Goal: Task Accomplishment & Management: Manage account settings

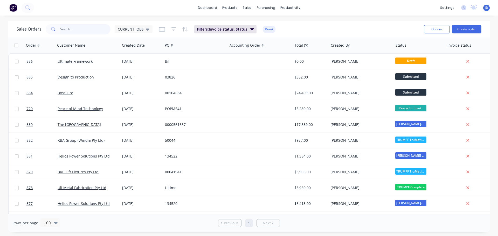
click at [85, 31] on input "text" at bounding box center [85, 29] width 51 height 10
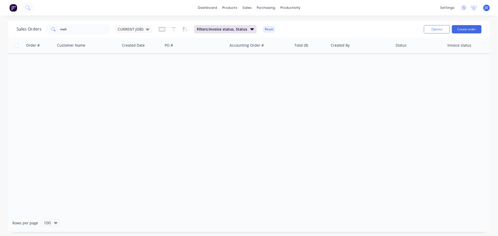
drag, startPoint x: 75, startPoint y: 73, endPoint x: 66, endPoint y: 19, distance: 54.4
click at [76, 69] on div "Order # Customer Name Created Date PO # Accounting Order # Total ($) Created By…" at bounding box center [249, 126] width 482 height 177
click at [76, 29] on input "mali" at bounding box center [85, 29] width 51 height 10
click at [249, 24] on icon at bounding box center [248, 25] width 5 height 5
drag, startPoint x: 82, startPoint y: 34, endPoint x: 4, endPoint y: 18, distance: 80.1
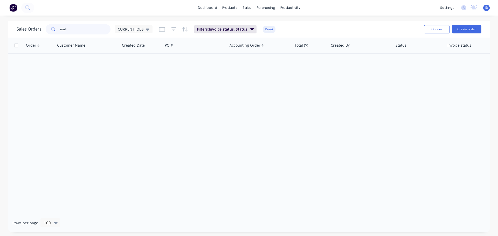
click at [0, 18] on div "dashboard products sales purchasing productivity dashboard products Product Cat…" at bounding box center [249, 118] width 498 height 236
type input "ebet"
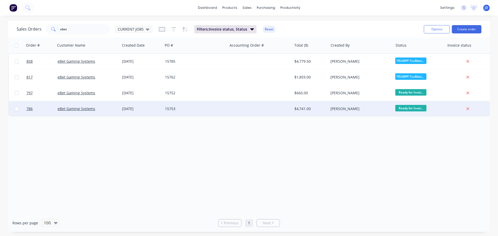
click at [172, 114] on div "15753" at bounding box center [195, 109] width 65 height 16
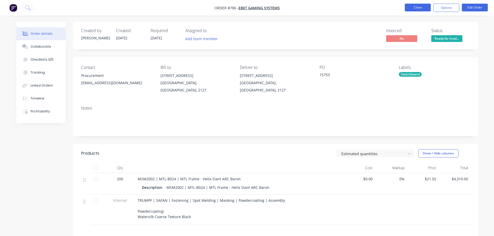
click at [418, 8] on button "Close" at bounding box center [418, 8] width 26 height 8
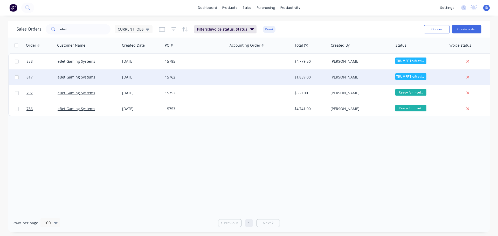
click at [253, 78] on div at bounding box center [260, 78] width 65 height 16
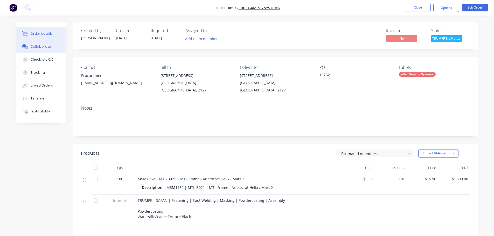
click at [42, 50] on button "Collaborate" at bounding box center [40, 46] width 49 height 13
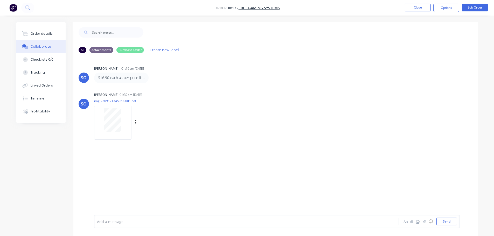
click at [104, 113] on div at bounding box center [113, 120] width 33 height 24
click at [44, 33] on div "Order details" at bounding box center [42, 33] width 22 height 5
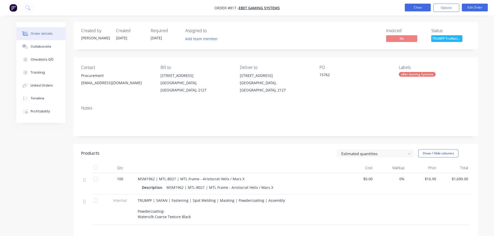
click at [414, 9] on button "Close" at bounding box center [418, 8] width 26 height 8
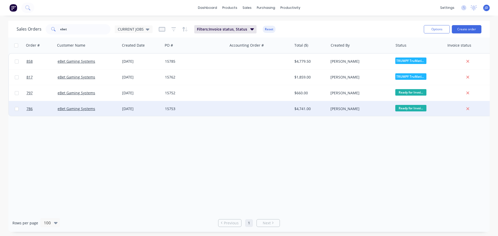
click at [176, 108] on div "15753" at bounding box center [194, 108] width 58 height 5
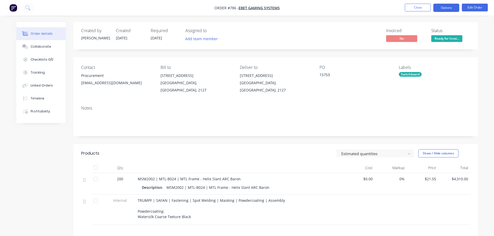
click at [447, 11] on button "Options" at bounding box center [447, 8] width 26 height 8
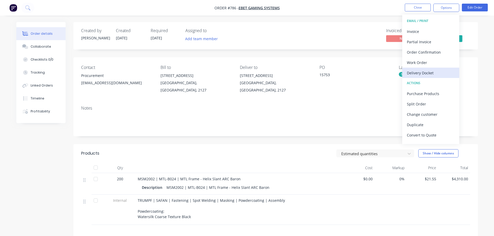
click at [432, 76] on div "Delivery Docket" at bounding box center [431, 73] width 48 height 8
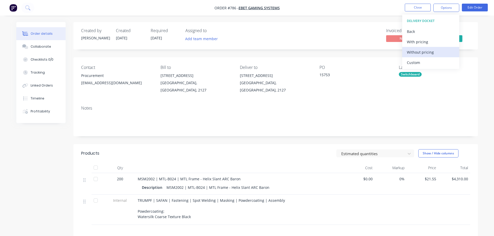
click at [437, 54] on div "Without pricing" at bounding box center [431, 53] width 48 height 8
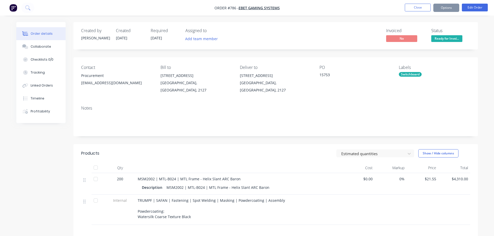
drag, startPoint x: 446, startPoint y: 78, endPoint x: 438, endPoint y: 68, distance: 13.3
click at [445, 73] on div "Labels Switchboard" at bounding box center [434, 79] width 71 height 29
click at [51, 44] on button "Collaborate" at bounding box center [40, 46] width 49 height 13
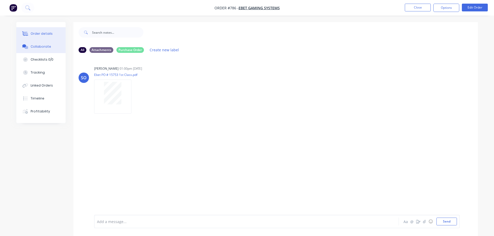
click at [33, 32] on div "Order details" at bounding box center [42, 33] width 22 height 5
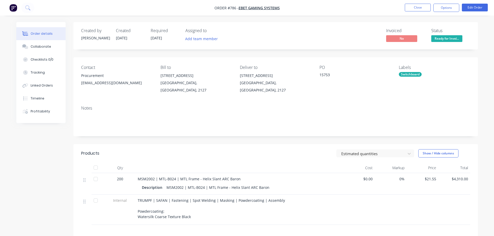
click at [449, 16] on div "Order details Collaborate Checklists 0/0 Tracking Linked Orders Timeline Profit…" at bounding box center [247, 159] width 494 height 318
click at [417, 8] on button "Close" at bounding box center [418, 8] width 26 height 8
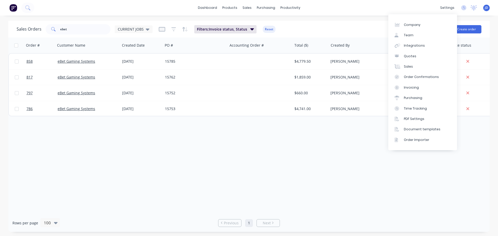
click at [146, 166] on div "Order # Customer Name Created Date PO # Accounting Order # Total ($) Created By…" at bounding box center [249, 126] width 482 height 177
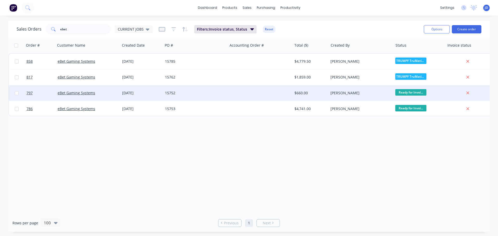
click at [342, 91] on div "[PERSON_NAME]" at bounding box center [360, 93] width 58 height 5
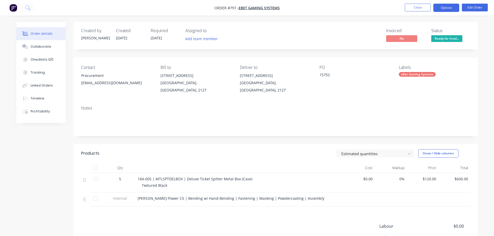
click at [443, 9] on button "Options" at bounding box center [447, 8] width 26 height 8
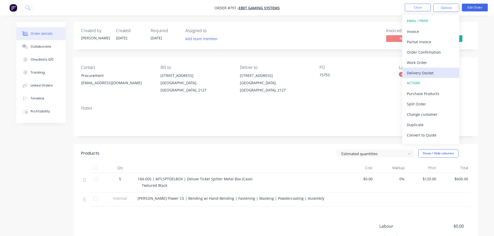
click at [421, 72] on div "Delivery Docket" at bounding box center [431, 73] width 48 height 8
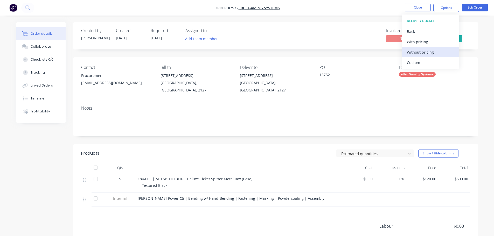
click at [427, 48] on button "Without pricing" at bounding box center [431, 52] width 57 height 10
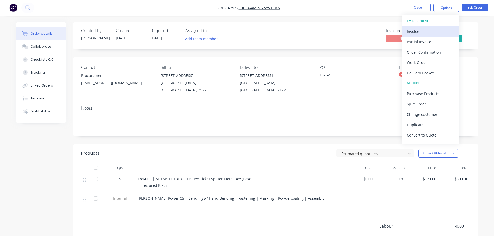
click at [420, 28] on div "Invoice" at bounding box center [431, 32] width 48 height 8
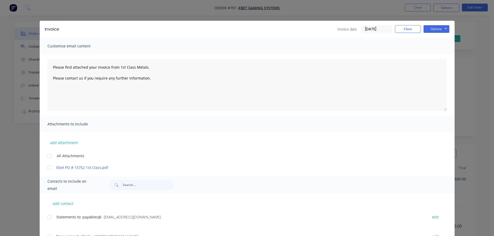
drag, startPoint x: 434, startPoint y: 40, endPoint x: 438, endPoint y: 33, distance: 7.4
click at [437, 38] on div "Customise email content" at bounding box center [247, 46] width 415 height 17
click at [438, 26] on button "Options" at bounding box center [437, 29] width 26 height 8
click at [440, 45] on button "Print" at bounding box center [440, 47] width 33 height 9
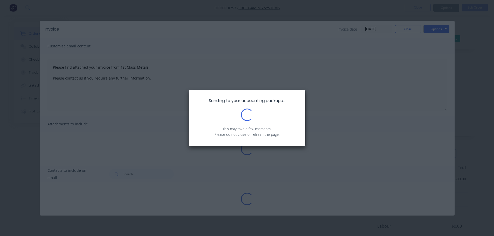
type textarea "Please find attached your invoice from 1st Class Metals. Please contact us if y…"
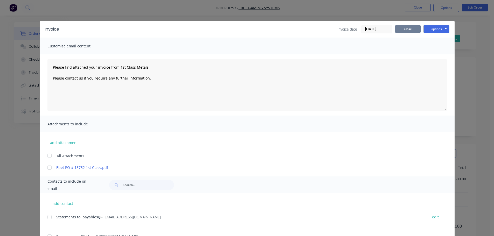
click at [407, 30] on button "Close" at bounding box center [408, 29] width 26 height 8
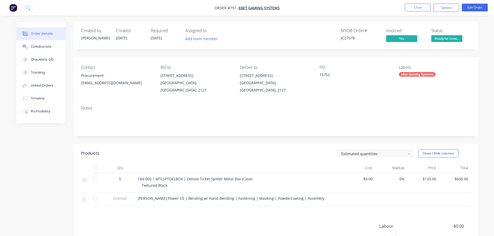
click at [447, 40] on span "Ready for Invoi..." at bounding box center [447, 38] width 31 height 6
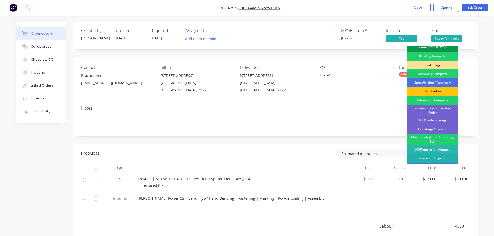
scroll to position [152, 0]
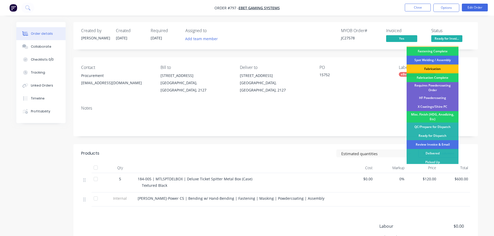
drag, startPoint x: 436, startPoint y: 141, endPoint x: 407, endPoint y: 125, distance: 32.5
click at [436, 141] on div "Review Invoice & Email" at bounding box center [433, 144] width 52 height 9
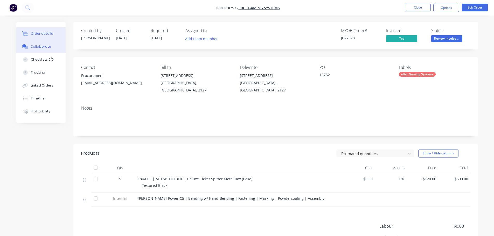
click at [47, 47] on div "Collaborate" at bounding box center [41, 46] width 21 height 5
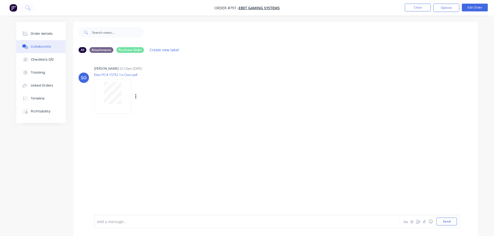
click at [124, 95] on div at bounding box center [113, 93] width 33 height 23
drag, startPoint x: 38, startPoint y: 35, endPoint x: 56, endPoint y: 34, distance: 17.2
click at [38, 35] on div "Order details" at bounding box center [42, 33] width 22 height 5
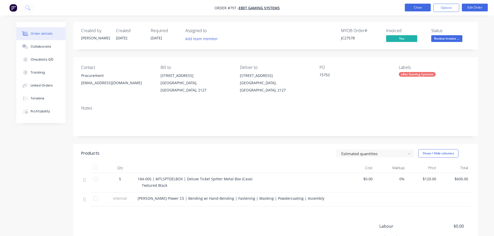
click at [409, 10] on button "Close" at bounding box center [418, 8] width 26 height 8
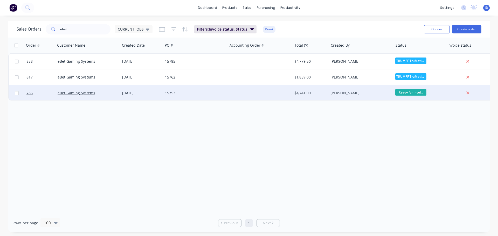
click at [339, 95] on div "[PERSON_NAME]" at bounding box center [360, 93] width 58 height 5
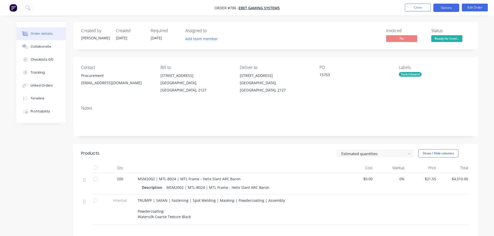
click at [437, 10] on button "Options" at bounding box center [447, 8] width 26 height 8
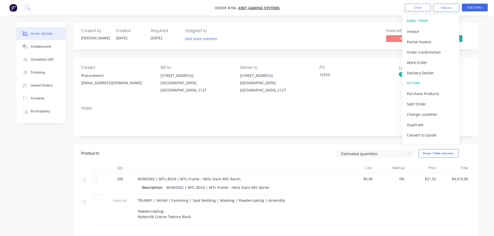
click at [414, 69] on button "Delivery Docket" at bounding box center [431, 73] width 57 height 10
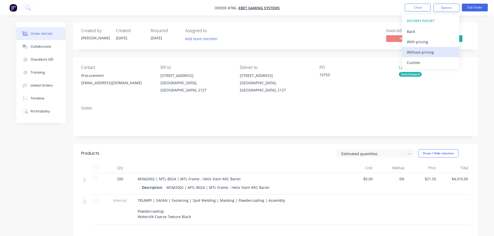
click at [421, 53] on div "Without pricing" at bounding box center [431, 53] width 48 height 8
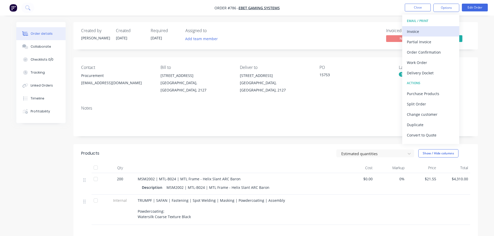
click at [416, 35] on div "Invoice" at bounding box center [431, 32] width 48 height 8
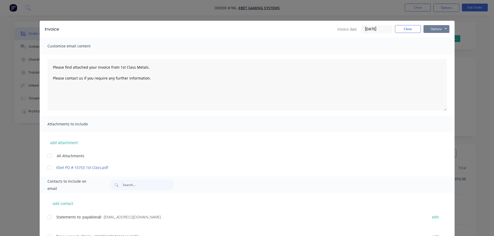
click at [428, 30] on button "Options" at bounding box center [437, 29] width 26 height 8
click at [433, 50] on button "Print" at bounding box center [440, 47] width 33 height 9
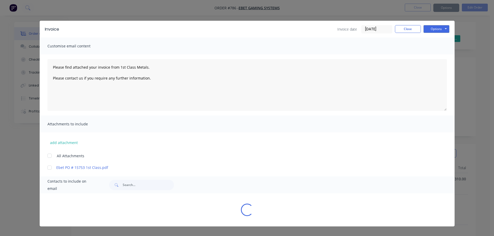
type textarea "Please find attached your invoice from 1st Class Metals. Please contact us if y…"
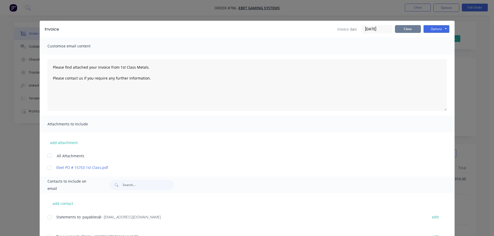
click at [410, 30] on button "Close" at bounding box center [408, 29] width 26 height 8
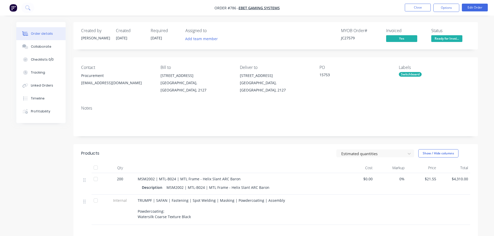
click at [443, 38] on span "Ready for Invoi..." at bounding box center [447, 38] width 31 height 6
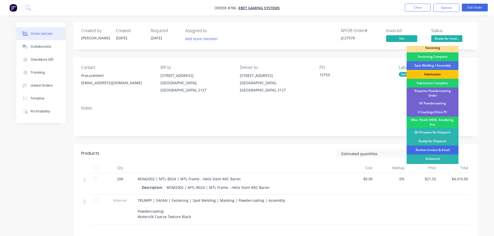
scroll to position [152, 0]
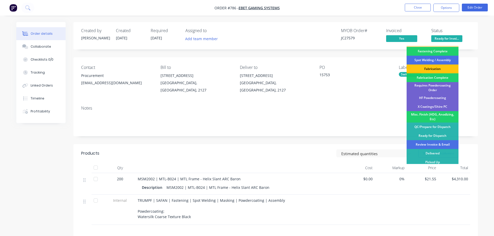
click at [441, 141] on div "Review Invoice & Email" at bounding box center [433, 144] width 52 height 9
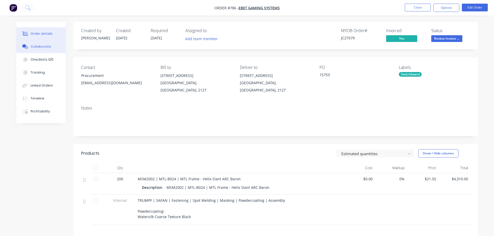
click at [46, 46] on div "Collaborate" at bounding box center [41, 46] width 21 height 5
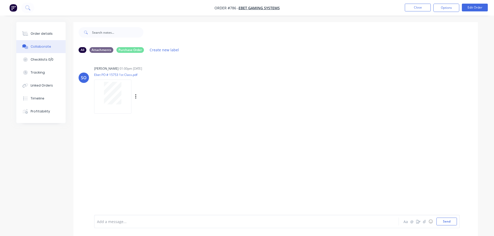
click at [123, 90] on div at bounding box center [113, 93] width 33 height 23
click at [34, 31] on button "Order details" at bounding box center [40, 33] width 49 height 13
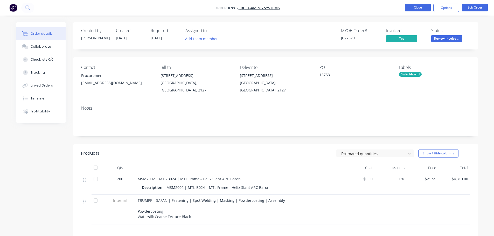
click at [414, 8] on button "Close" at bounding box center [418, 8] width 26 height 8
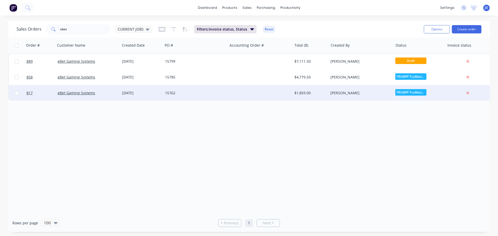
click at [370, 94] on div "[PERSON_NAME]" at bounding box center [360, 93] width 58 height 5
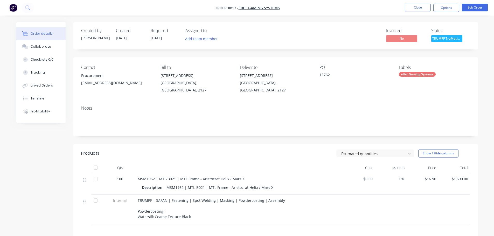
click at [415, 76] on div "eBet Gaming Systems" at bounding box center [417, 74] width 37 height 5
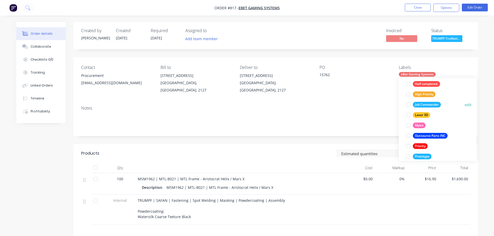
scroll to position [78, 0]
click at [417, 94] on div "High Priority" at bounding box center [424, 94] width 23 height 6
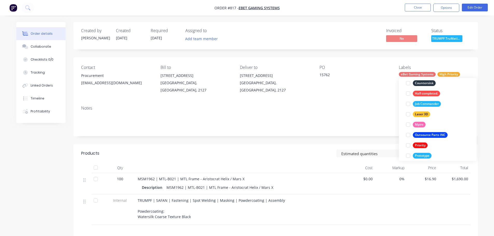
scroll to position [36, 0]
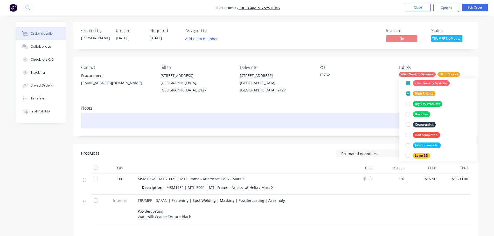
drag, startPoint x: 314, startPoint y: 110, endPoint x: 390, endPoint y: 33, distance: 107.6
click at [316, 113] on div at bounding box center [275, 121] width 389 height 16
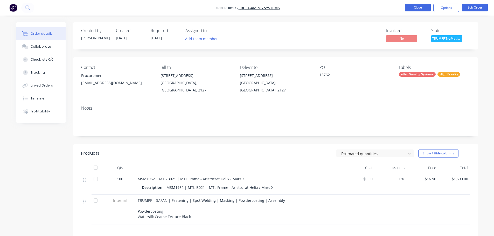
click at [423, 6] on button "Close" at bounding box center [418, 8] width 26 height 8
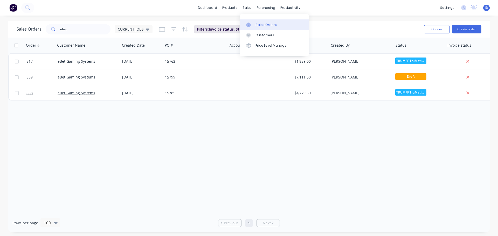
click at [260, 24] on div "Sales Orders" at bounding box center [266, 25] width 21 height 5
drag, startPoint x: 59, startPoint y: 31, endPoint x: 0, endPoint y: 1, distance: 66.1
click at [29, 31] on div "Sales Orders ebet CURRENT JOBS" at bounding box center [85, 29] width 136 height 10
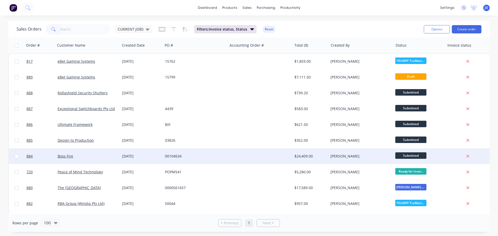
click at [417, 157] on span "Submitted" at bounding box center [411, 156] width 31 height 6
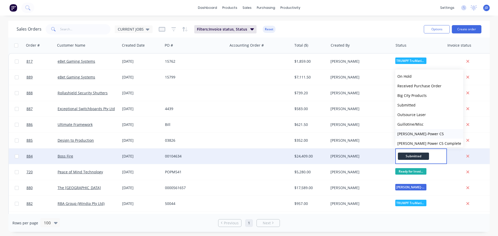
click at [419, 131] on button "[PERSON_NAME]-Power C5" at bounding box center [430, 134] width 68 height 10
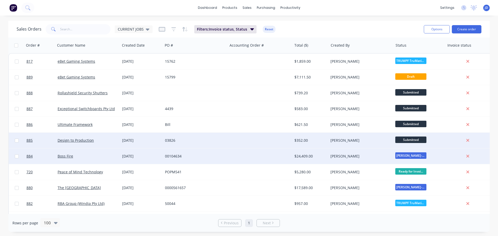
click at [411, 140] on span "Submitted" at bounding box center [411, 140] width 31 height 6
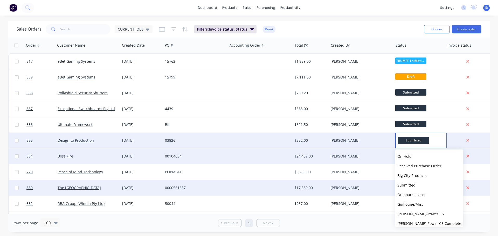
drag, startPoint x: 416, startPoint y: 212, endPoint x: 414, endPoint y: 190, distance: 22.2
click at [416, 213] on span "[PERSON_NAME]-Power C5" at bounding box center [421, 214] width 46 height 5
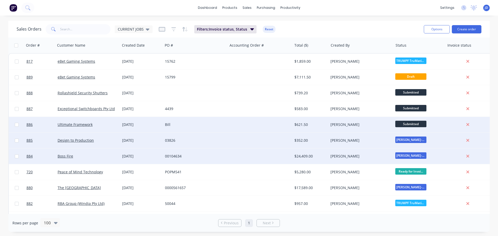
click at [415, 125] on span "Submitted" at bounding box center [411, 124] width 31 height 6
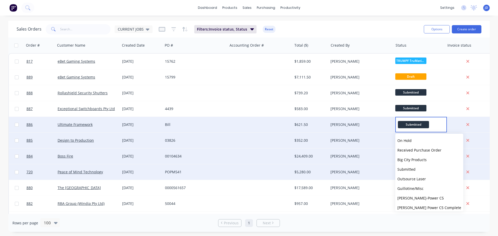
drag, startPoint x: 418, startPoint y: 188, endPoint x: 418, endPoint y: 180, distance: 7.8
click at [418, 188] on span "Guillotine/Misc" at bounding box center [411, 188] width 26 height 5
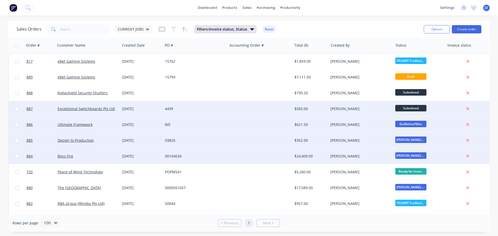
click at [418, 110] on span "Submitted" at bounding box center [411, 108] width 31 height 6
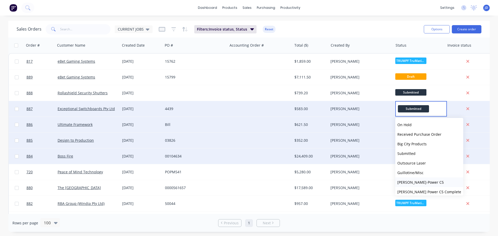
click at [410, 182] on span "[PERSON_NAME]-Power C5" at bounding box center [421, 182] width 46 height 5
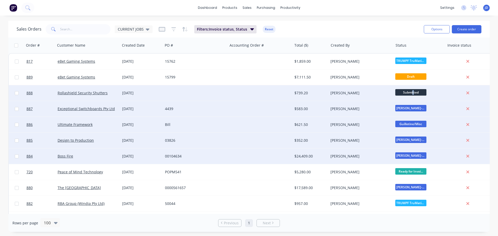
click at [413, 95] on span "Submitted" at bounding box center [411, 92] width 31 height 6
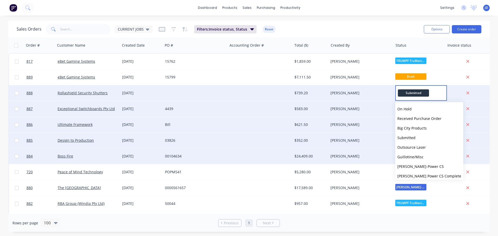
click at [196, 91] on div at bounding box center [195, 93] width 65 height 16
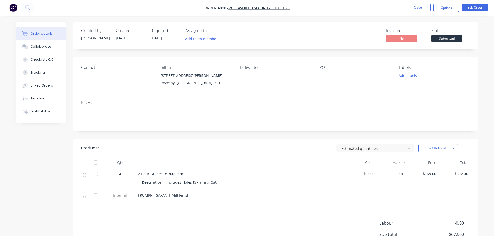
click at [449, 37] on span "Submitted" at bounding box center [447, 38] width 31 height 6
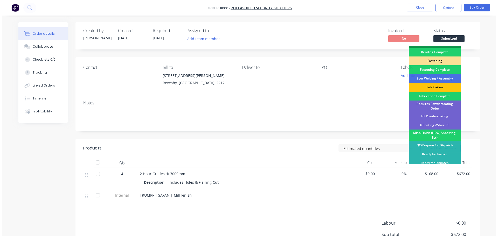
scroll to position [48, 0]
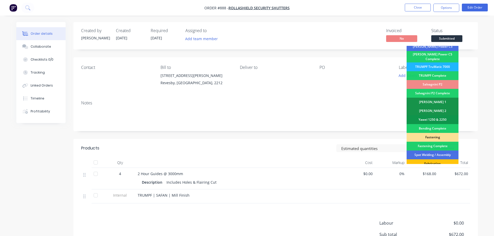
click at [441, 65] on div "TRUMPF TruMatic 7000" at bounding box center [433, 67] width 52 height 9
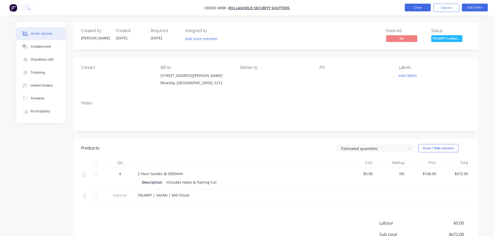
click at [416, 6] on button "Close" at bounding box center [418, 8] width 26 height 8
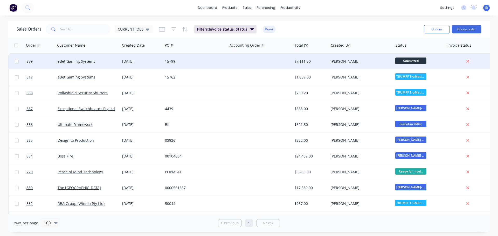
click at [403, 62] on span "Submitted" at bounding box center [411, 61] width 31 height 6
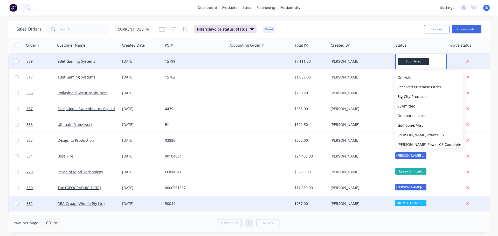
click at [410, 203] on span "TRUMPF TruMatic..." at bounding box center [411, 203] width 31 height 6
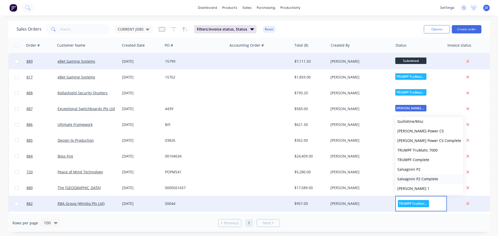
scroll to position [52, 0]
click at [432, 149] on span "TRUMPF TruMatic 7000" at bounding box center [418, 148] width 40 height 5
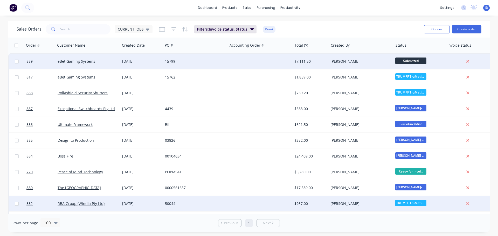
click at [411, 59] on span "Submitted" at bounding box center [411, 61] width 31 height 6
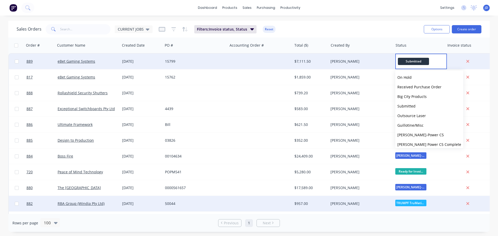
scroll to position [26, 0]
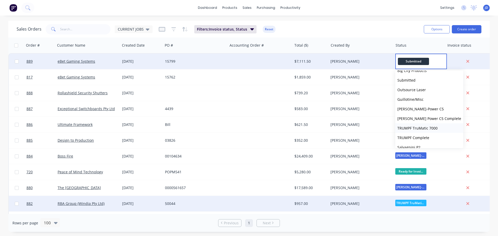
click at [421, 128] on span "TRUMPF TruMatic 7000" at bounding box center [418, 128] width 40 height 5
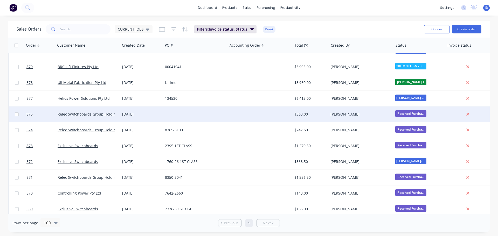
scroll to position [182, 0]
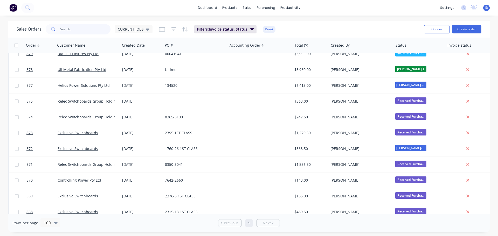
drag, startPoint x: 80, startPoint y: 29, endPoint x: 0, endPoint y: 3, distance: 83.7
click at [0, 22] on div "Sales Orders CURRENT JOBS Filters: Invoice status, Status Reset Options Create …" at bounding box center [249, 127] width 498 height 212
type input "[PERSON_NAME]"
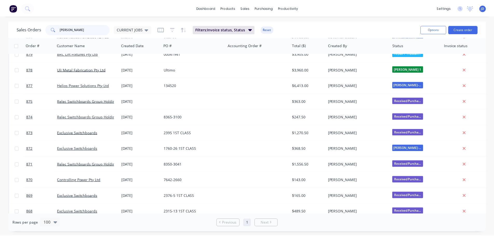
scroll to position [0, 0]
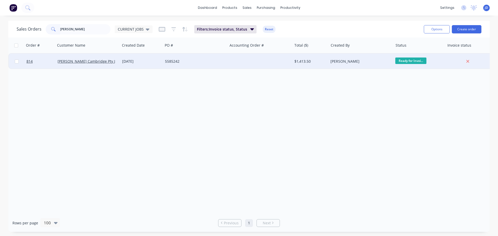
click at [207, 60] on div "5585242" at bounding box center [194, 61] width 58 height 5
click at [196, 67] on div "5585242" at bounding box center [195, 62] width 65 height 16
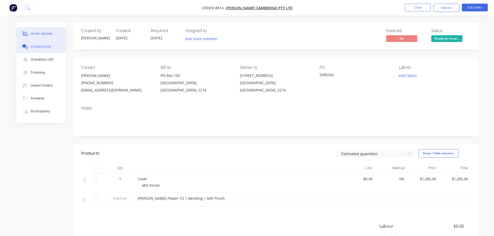
click at [29, 45] on div at bounding box center [26, 46] width 8 height 5
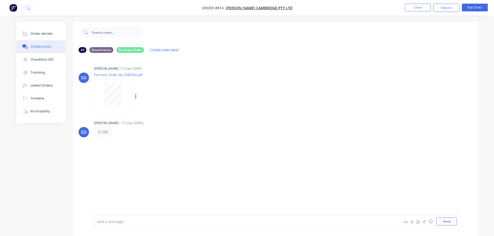
click at [121, 106] on div at bounding box center [113, 94] width 33 height 24
click at [46, 35] on div "Order details" at bounding box center [42, 33] width 22 height 5
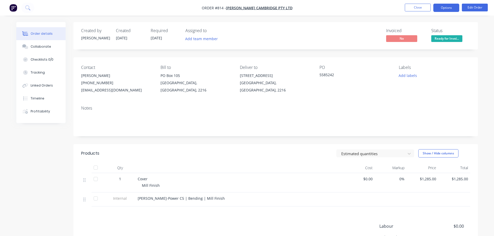
click at [453, 6] on button "Options" at bounding box center [447, 8] width 26 height 8
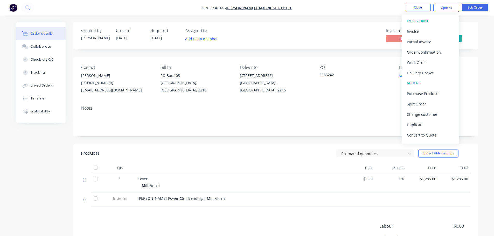
click at [439, 73] on div "Delivery Docket" at bounding box center [431, 73] width 48 height 8
click at [445, 49] on div "Without pricing" at bounding box center [431, 53] width 48 height 8
click at [416, 33] on div "Invoice" at bounding box center [431, 32] width 48 height 8
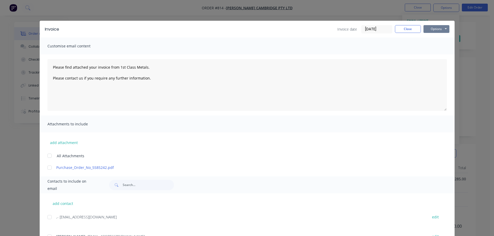
click at [435, 29] on button "Options" at bounding box center [437, 29] width 26 height 8
click at [438, 46] on button "Print" at bounding box center [440, 47] width 33 height 9
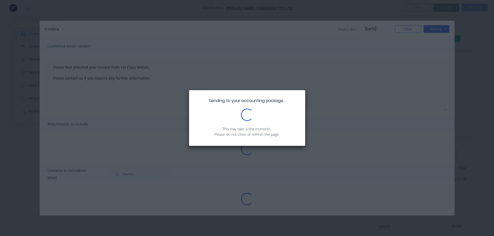
type textarea "Please find attached your invoice from 1st Class Metals. Please contact us if y…"
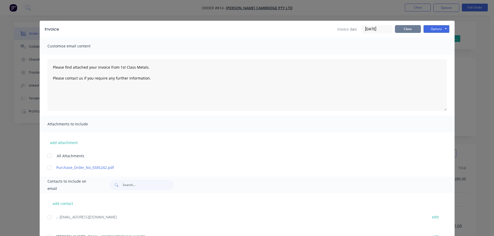
click at [409, 28] on button "Close" at bounding box center [408, 29] width 26 height 8
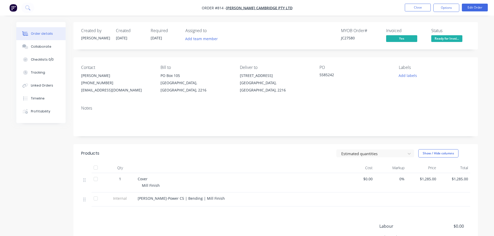
click at [431, 38] on div "MYOB Order # JC27580 Invoiced Yes Status Ready for Invoi..." at bounding box center [353, 35] width 233 height 15
click at [438, 39] on span "Ready for Invoi..." at bounding box center [447, 38] width 31 height 6
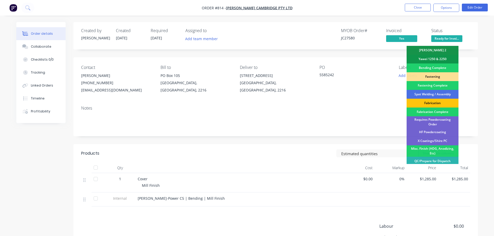
scroll to position [152, 0]
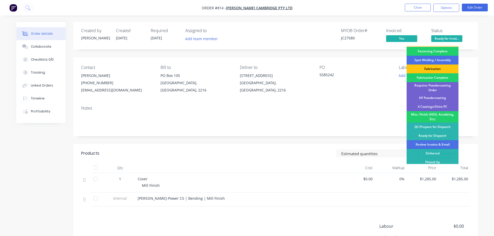
drag, startPoint x: 443, startPoint y: 142, endPoint x: 442, endPoint y: 140, distance: 2.8
click at [443, 142] on div "Review Invoice & Email" at bounding box center [433, 144] width 52 height 9
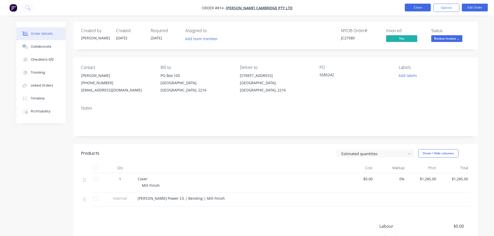
click at [417, 9] on button "Close" at bounding box center [418, 8] width 26 height 8
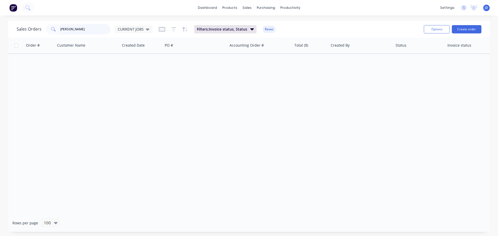
drag, startPoint x: 85, startPoint y: 28, endPoint x: 0, endPoint y: 0, distance: 88.9
click at [0, 17] on div "dashboard products sales purchasing productivity dashboard products Product Cat…" at bounding box center [249, 118] width 498 height 236
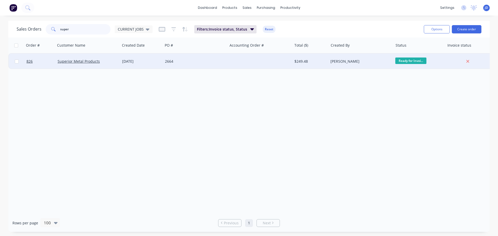
type input "super"
click at [207, 58] on div "2664" at bounding box center [195, 62] width 65 height 16
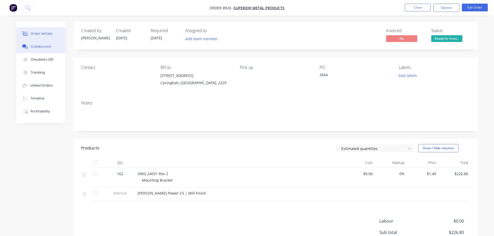
click at [40, 47] on div "Collaborate" at bounding box center [41, 46] width 21 height 5
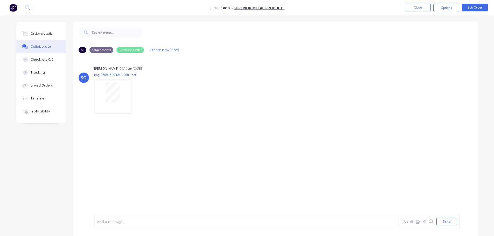
click at [49, 33] on div "Order details" at bounding box center [42, 33] width 22 height 5
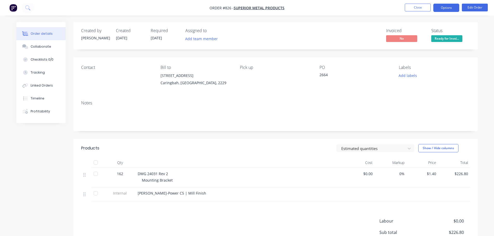
click at [453, 9] on button "Options" at bounding box center [447, 8] width 26 height 8
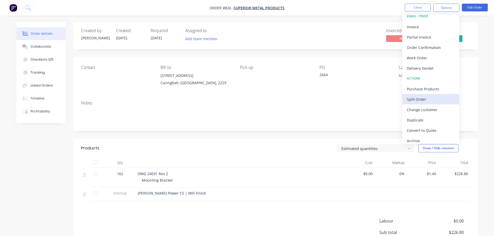
scroll to position [8, 0]
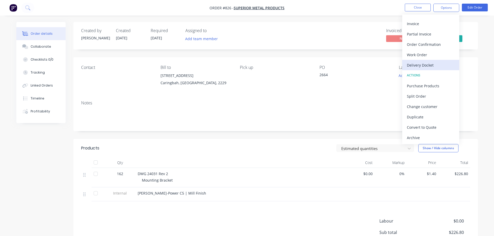
drag, startPoint x: 431, startPoint y: 63, endPoint x: 435, endPoint y: 64, distance: 3.9
click at [435, 64] on div "Delivery Docket" at bounding box center [431, 66] width 48 height 8
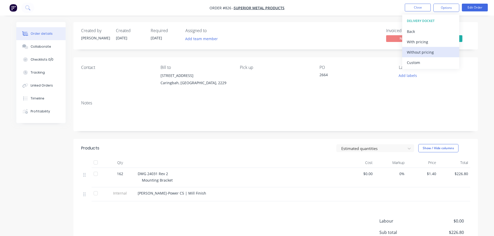
click at [443, 53] on div "Without pricing" at bounding box center [431, 53] width 48 height 8
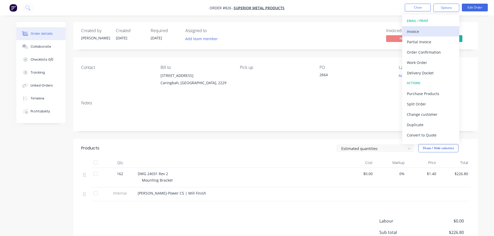
click at [416, 31] on div "Invoice" at bounding box center [431, 32] width 48 height 8
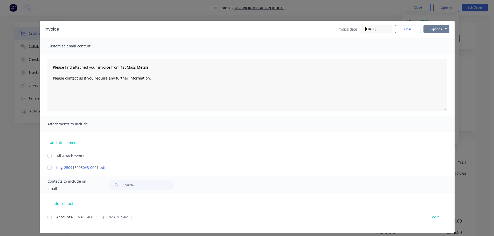
drag, startPoint x: 437, startPoint y: 28, endPoint x: 435, endPoint y: 33, distance: 5.4
click at [437, 28] on button "Options" at bounding box center [437, 29] width 26 height 8
click at [435, 48] on button "Print" at bounding box center [440, 47] width 33 height 9
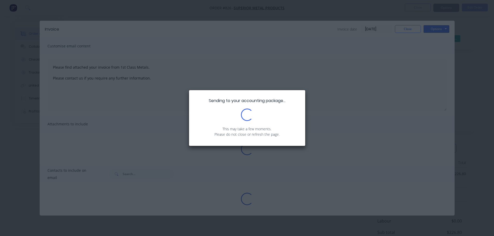
type textarea "Please find attached your invoice from 1st Class Metals. Please contact us if y…"
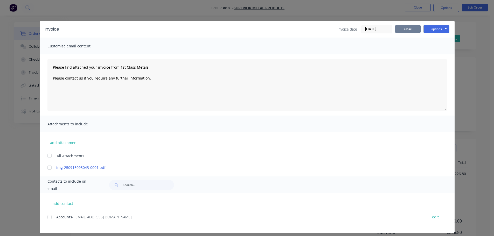
click at [412, 32] on button "Close" at bounding box center [408, 29] width 26 height 8
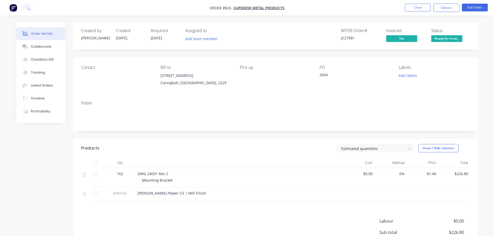
click at [448, 36] on span "Ready for Invoi..." at bounding box center [447, 38] width 31 height 6
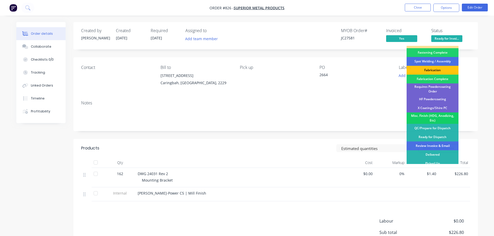
scroll to position [152, 0]
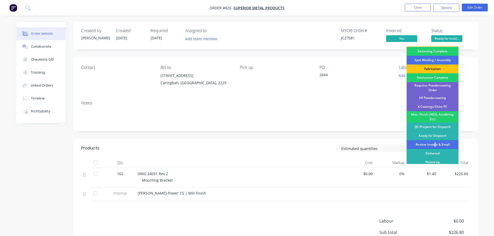
drag, startPoint x: 435, startPoint y: 141, endPoint x: 430, endPoint y: 133, distance: 9.9
click at [434, 141] on div "Review Invoice & Email" at bounding box center [433, 144] width 52 height 9
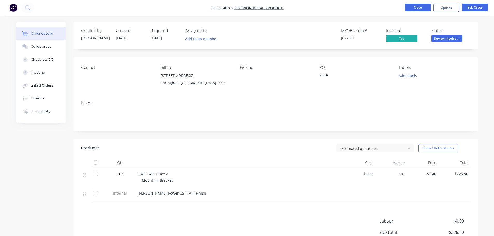
click at [414, 7] on button "Close" at bounding box center [418, 8] width 26 height 8
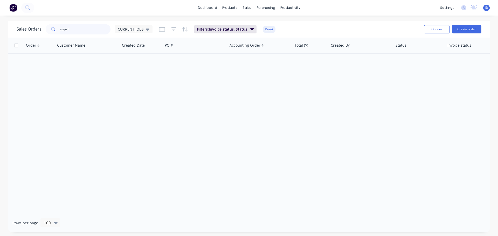
click at [98, 28] on input "super" at bounding box center [85, 29] width 51 height 10
type input "s"
type input "a class"
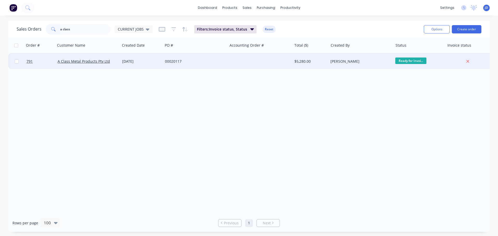
click at [190, 68] on div "00020117" at bounding box center [195, 62] width 65 height 16
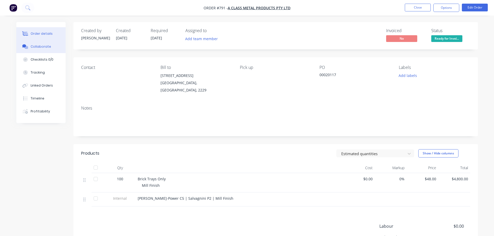
click at [54, 47] on button "Collaborate" at bounding box center [40, 46] width 49 height 13
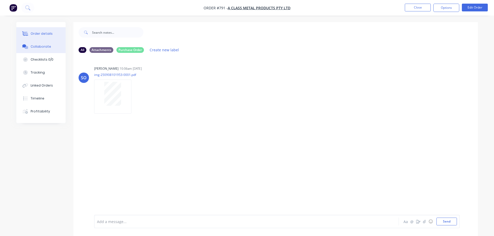
click at [47, 33] on div "Order details" at bounding box center [42, 33] width 22 height 5
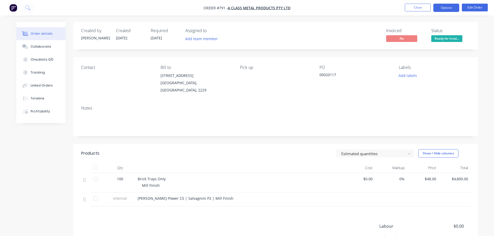
click at [446, 11] on button "Options" at bounding box center [447, 8] width 26 height 8
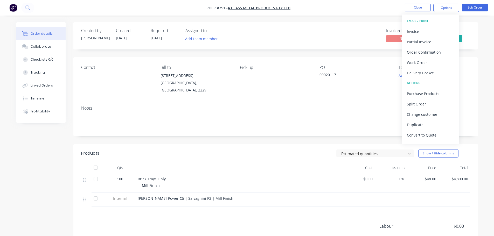
drag, startPoint x: 424, startPoint y: 70, endPoint x: 426, endPoint y: 68, distance: 3.3
click at [424, 70] on div "Delivery Docket" at bounding box center [431, 73] width 48 height 8
click at [431, 55] on div "Without pricing" at bounding box center [431, 53] width 48 height 8
click at [418, 25] on button "EMAIL / PRINT" at bounding box center [431, 21] width 57 height 10
click at [419, 29] on div "Invoice" at bounding box center [431, 32] width 48 height 8
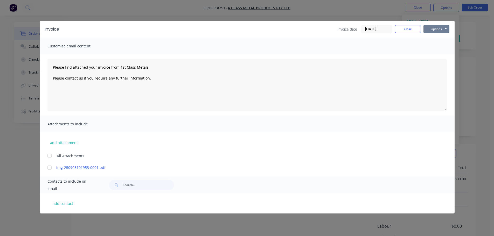
click at [437, 31] on button "Options" at bounding box center [437, 29] width 26 height 8
click at [443, 48] on button "Print" at bounding box center [440, 47] width 33 height 9
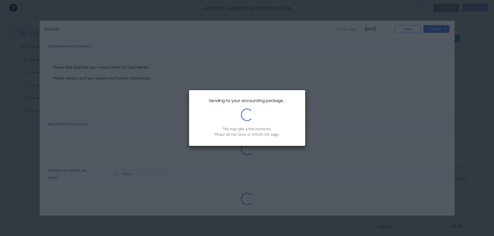
type textarea "Please find attached your invoice from 1st Class Metals. Please contact us if y…"
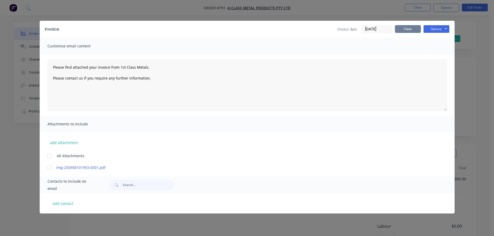
click at [416, 28] on button "Close" at bounding box center [408, 29] width 26 height 8
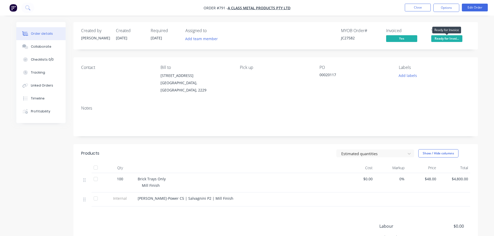
drag, startPoint x: 447, startPoint y: 37, endPoint x: 439, endPoint y: 43, distance: 10.7
click at [446, 36] on span "Ready for Invoi..." at bounding box center [447, 38] width 31 height 6
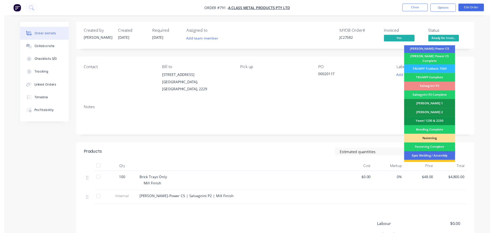
scroll to position [152, 0]
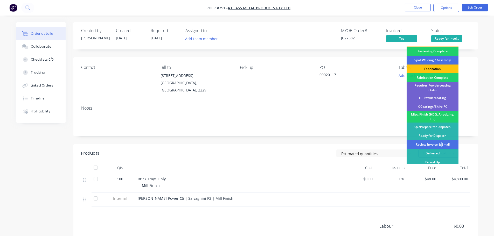
click at [442, 142] on div "Review Invoice & Email" at bounding box center [433, 144] width 52 height 9
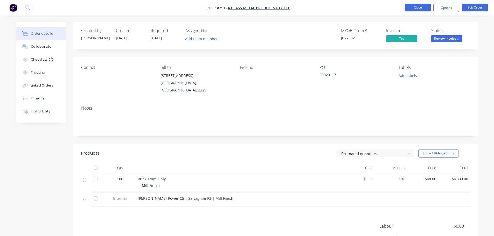
click at [427, 8] on button "Close" at bounding box center [418, 8] width 26 height 8
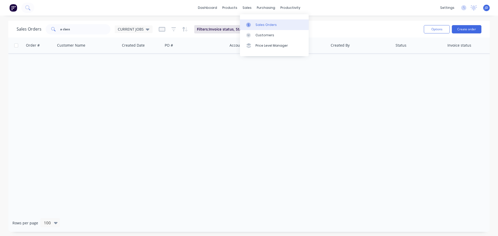
click at [260, 26] on div "Sales Orders" at bounding box center [266, 25] width 21 height 5
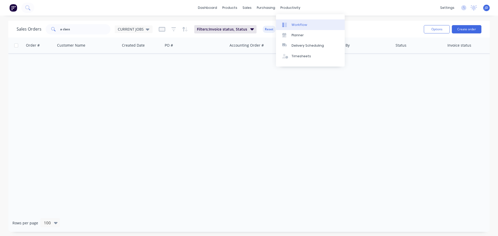
click at [288, 29] on link "Workflow" at bounding box center [310, 24] width 69 height 10
click at [298, 27] on div "Workflow" at bounding box center [300, 25] width 16 height 5
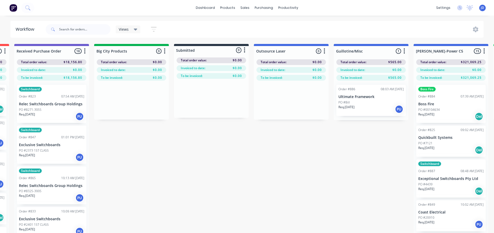
scroll to position [0, 344]
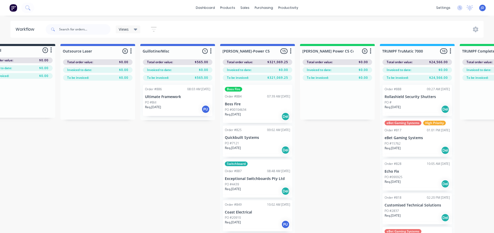
drag, startPoint x: 278, startPoint y: 152, endPoint x: 268, endPoint y: 150, distance: 11.0
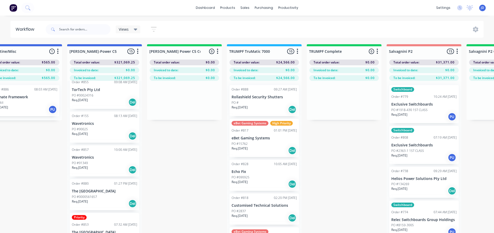
scroll to position [0, 449]
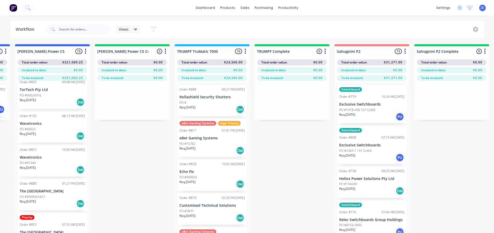
drag, startPoint x: 333, startPoint y: 123, endPoint x: 352, endPoint y: 121, distance: 18.8
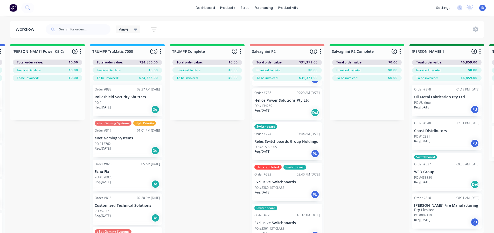
scroll to position [104, 0]
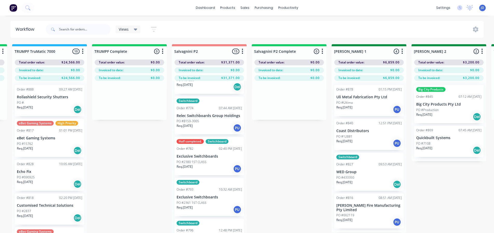
drag, startPoint x: 384, startPoint y: 143, endPoint x: 373, endPoint y: 140, distance: 10.9
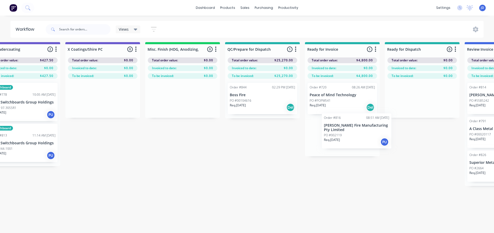
scroll to position [2, 1788]
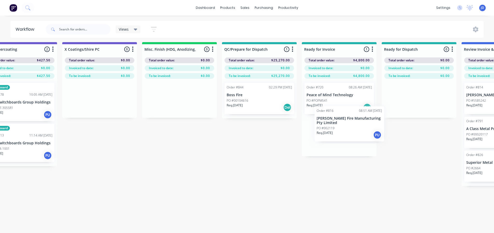
drag, startPoint x: 320, startPoint y: 203, endPoint x: 341, endPoint y: 111, distance: 93.9
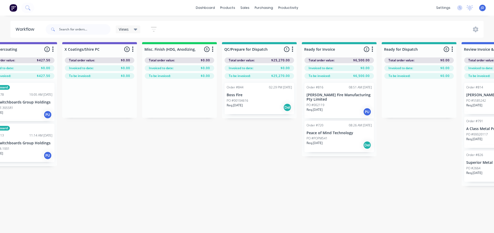
drag, startPoint x: 249, startPoint y: 105, endPoint x: 321, endPoint y: 114, distance: 71.7
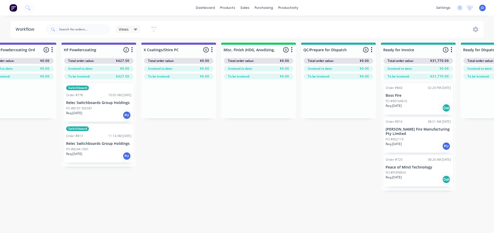
drag, startPoint x: 254, startPoint y: 151, endPoint x: 186, endPoint y: 141, distance: 68.1
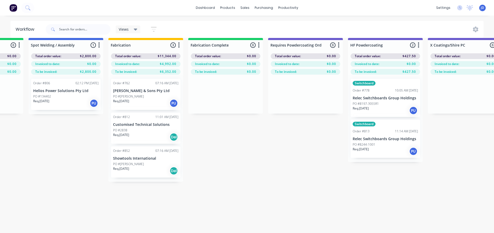
drag, startPoint x: 270, startPoint y: 167, endPoint x: 230, endPoint y: 167, distance: 40.2
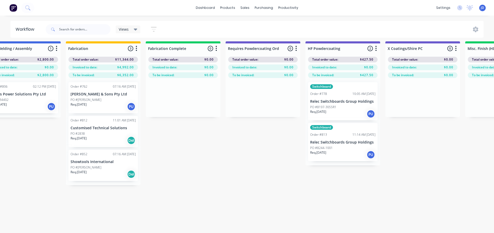
drag, startPoint x: 348, startPoint y: 128, endPoint x: 385, endPoint y: 112, distance: 40.8
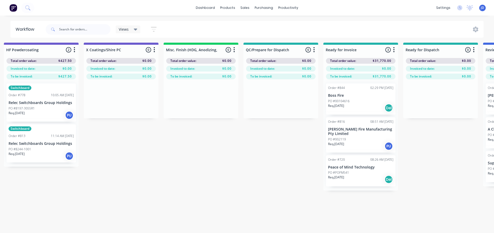
scroll to position [2, 1910]
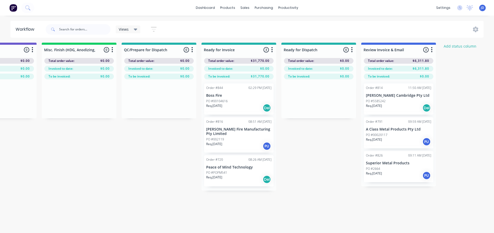
drag, startPoint x: 233, startPoint y: 150, endPoint x: 293, endPoint y: 138, distance: 60.4
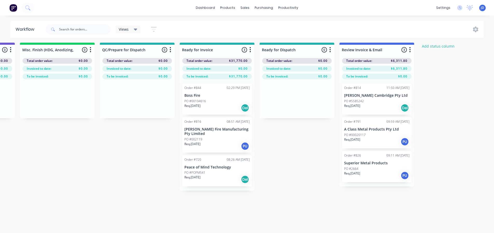
drag, startPoint x: 327, startPoint y: 130, endPoint x: 335, endPoint y: 130, distance: 8.3
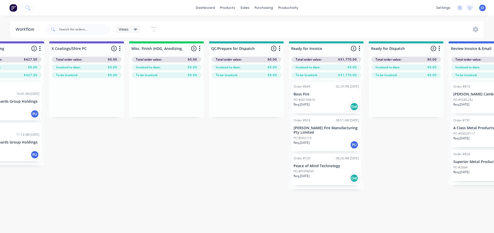
drag, startPoint x: 334, startPoint y: 180, endPoint x: 281, endPoint y: 181, distance: 52.7
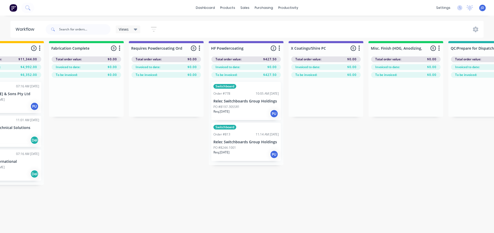
drag, startPoint x: 232, startPoint y: 182, endPoint x: 210, endPoint y: 178, distance: 22.1
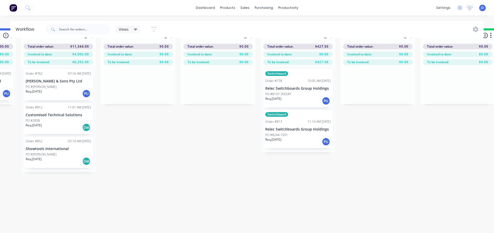
drag, startPoint x: 223, startPoint y: 164, endPoint x: 175, endPoint y: 137, distance: 54.7
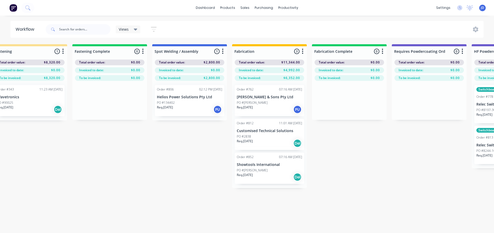
scroll to position [0, 1264]
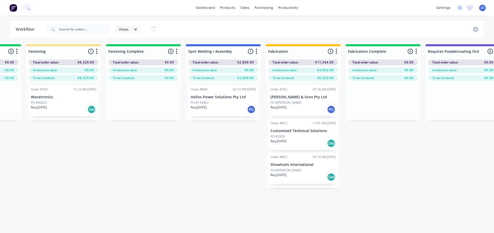
drag, startPoint x: 197, startPoint y: 197, endPoint x: 194, endPoint y: 187, distance: 11.1
click at [310, 177] on div "Req. [DATE] Del" at bounding box center [303, 176] width 65 height 9
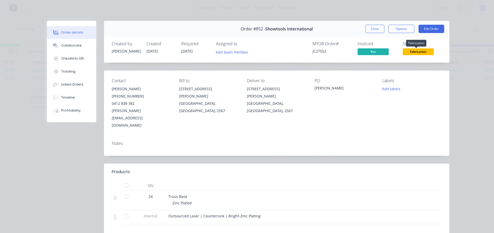
drag, startPoint x: 410, startPoint y: 51, endPoint x: 407, endPoint y: 56, distance: 5.7
click at [410, 52] on span "Fabrication" at bounding box center [418, 51] width 31 height 6
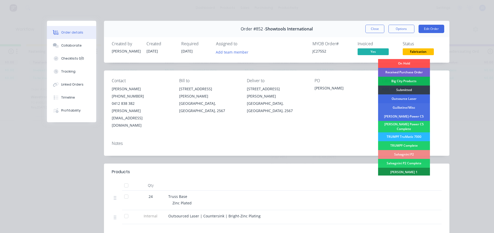
click at [410, 98] on div "Outsource Laser" at bounding box center [404, 98] width 52 height 9
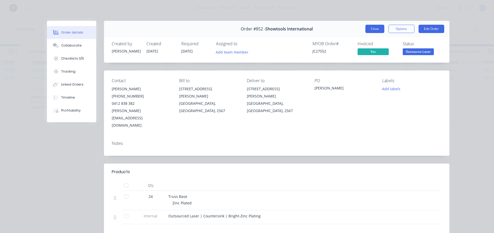
click at [375, 30] on button "Close" at bounding box center [375, 29] width 19 height 8
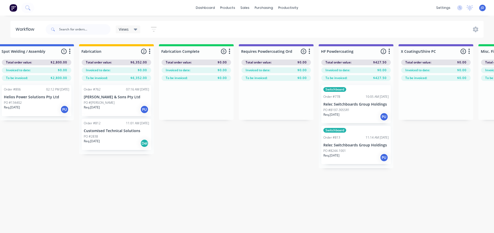
drag, startPoint x: 239, startPoint y: 199, endPoint x: 250, endPoint y: 189, distance: 15.2
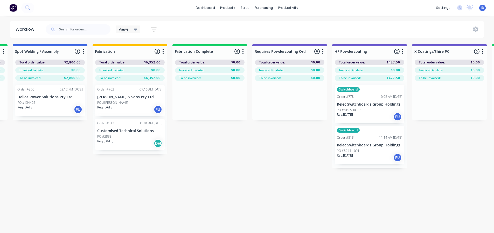
drag, startPoint x: 219, startPoint y: 193, endPoint x: 195, endPoint y: 192, distance: 23.2
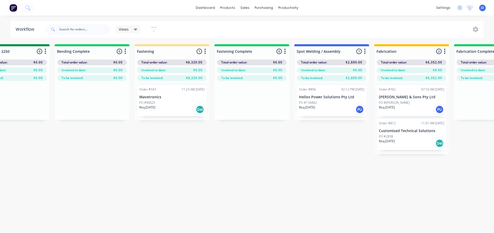
drag, startPoint x: 165, startPoint y: 196, endPoint x: 147, endPoint y: 187, distance: 19.7
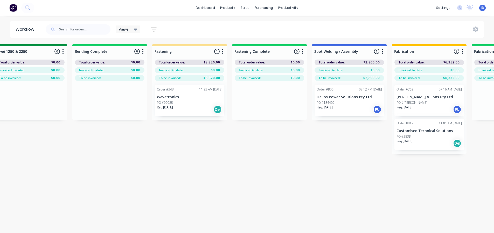
click at [210, 174] on div "On Hold 5 Status colour #FF4949 hex #FF4949 Save Cancel Notifications Email SMS…" at bounding box center [43, 147] width 2371 height 207
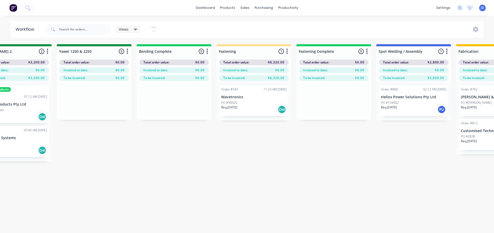
drag, startPoint x: 303, startPoint y: 147, endPoint x: 278, endPoint y: 145, distance: 24.4
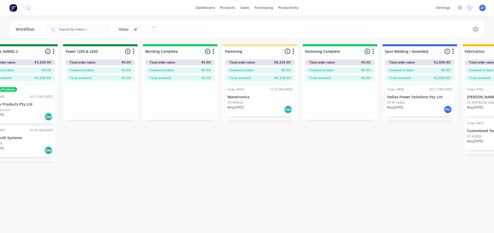
click at [433, 102] on div "PO #134402" at bounding box center [420, 102] width 65 height 5
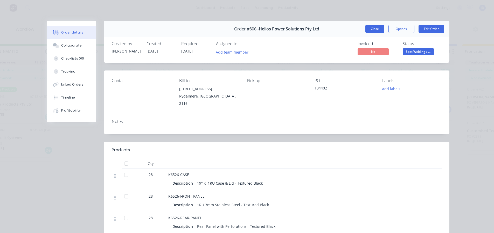
click at [378, 28] on button "Close" at bounding box center [375, 29] width 19 height 8
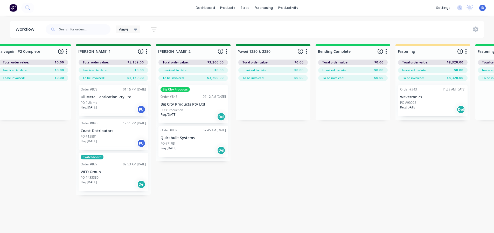
drag, startPoint x: 290, startPoint y: 165, endPoint x: 241, endPoint y: 160, distance: 49.5
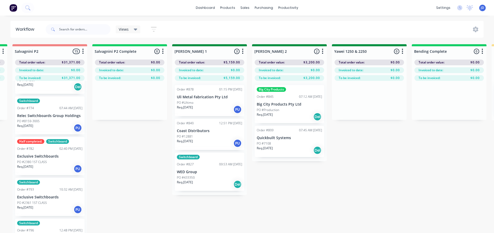
click at [286, 136] on p "Quickbuilt Systems" at bounding box center [289, 137] width 65 height 4
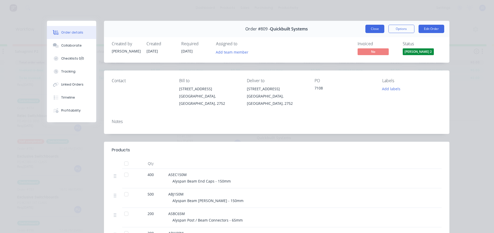
click at [372, 30] on button "Close" at bounding box center [375, 29] width 19 height 8
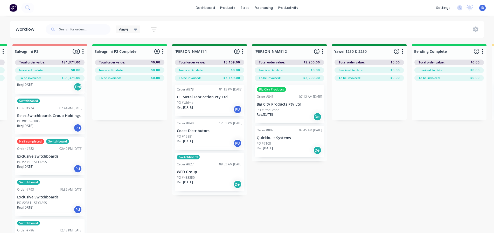
click at [226, 142] on div "Req. [DATE] PU" at bounding box center [209, 143] width 65 height 9
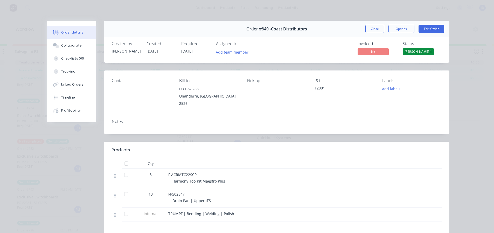
click at [369, 28] on button "Close" at bounding box center [375, 29] width 19 height 8
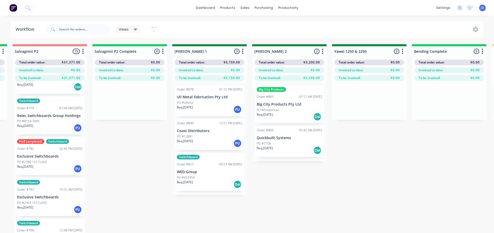
click at [219, 178] on div "PO #433350" at bounding box center [209, 177] width 65 height 5
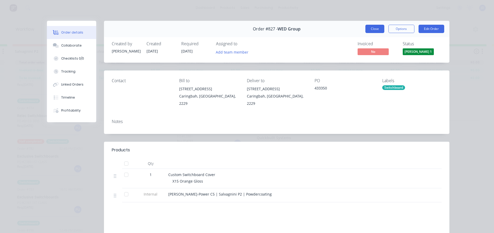
click at [372, 31] on button "Close" at bounding box center [375, 29] width 19 height 8
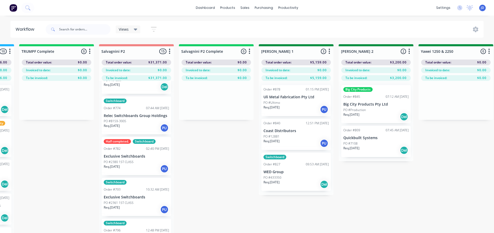
scroll to position [0, 670]
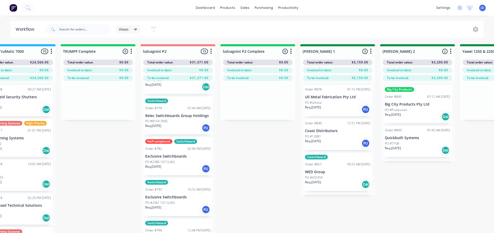
drag, startPoint x: 110, startPoint y: 140, endPoint x: 83, endPoint y: 134, distance: 27.5
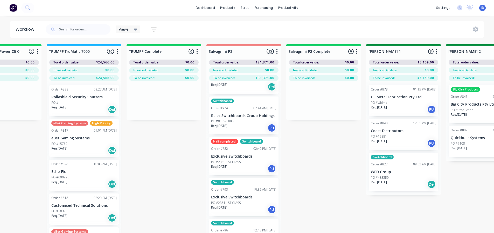
drag, startPoint x: 268, startPoint y: 160, endPoint x: 242, endPoint y: 150, distance: 27.8
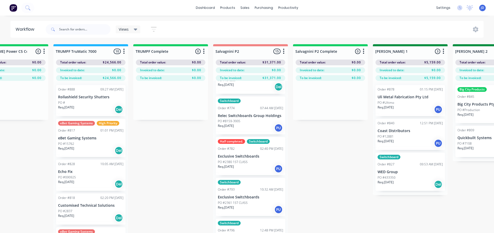
drag, startPoint x: 176, startPoint y: 153, endPoint x: 170, endPoint y: 147, distance: 7.7
drag, startPoint x: 167, startPoint y: 141, endPoint x: 165, endPoint y: 137, distance: 5.5
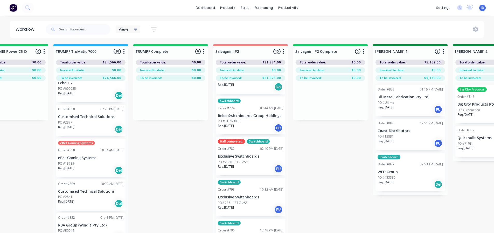
scroll to position [78, 0]
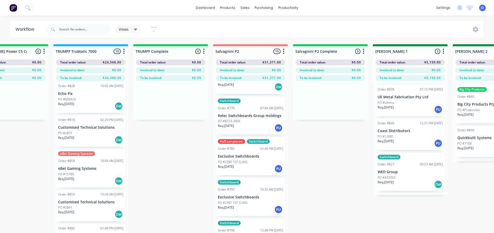
drag, startPoint x: 369, startPoint y: 190, endPoint x: 413, endPoint y: 178, distance: 45.3
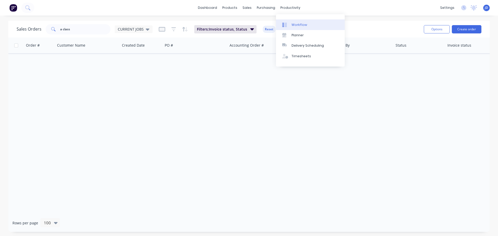
click at [283, 26] on icon at bounding box center [284, 25] width 5 height 5
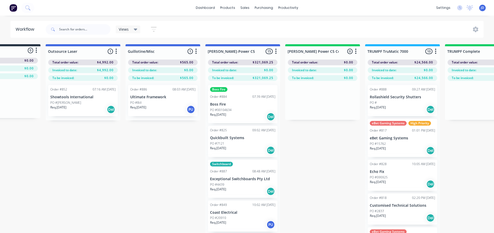
drag, startPoint x: 250, startPoint y: 142, endPoint x: 331, endPoint y: 138, distance: 81.1
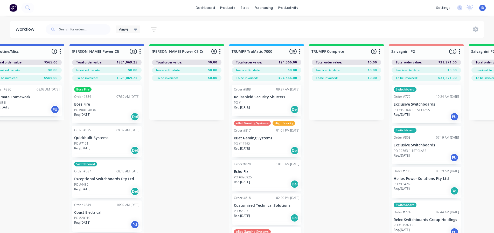
drag, startPoint x: 242, startPoint y: 156, endPoint x: 253, endPoint y: 156, distance: 11.4
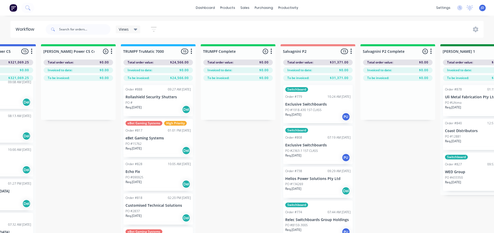
scroll to position [0, 898]
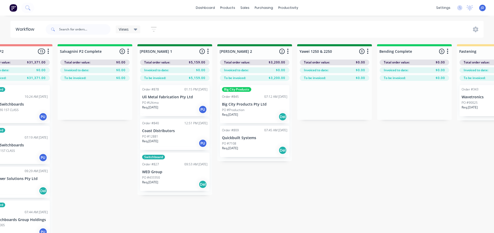
drag, startPoint x: 389, startPoint y: 172, endPoint x: 422, endPoint y: 159, distance: 35.4
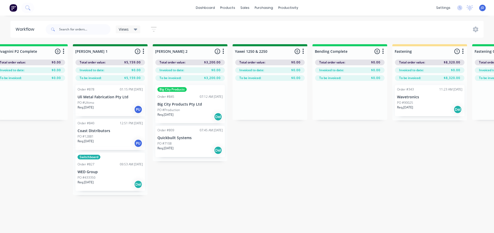
click at [291, 186] on div "On Hold 5 Status colour #FF4949 hex #FF4949 Save Cancel Notifications Email SMS…" at bounding box center [284, 147] width 2371 height 207
drag, startPoint x: 293, startPoint y: 186, endPoint x: 295, endPoint y: 188, distance: 3.2
click at [293, 186] on div "On Hold 5 Status colour #FF4949 hex #FF4949 Save Cancel Notifications Email SMS…" at bounding box center [284, 147] width 2371 height 207
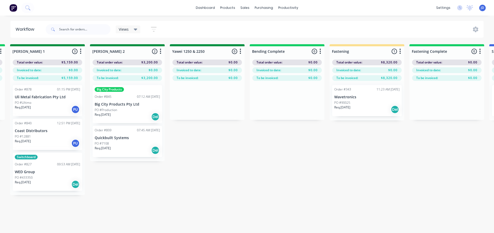
drag, startPoint x: 305, startPoint y: 176, endPoint x: 317, endPoint y: 171, distance: 12.9
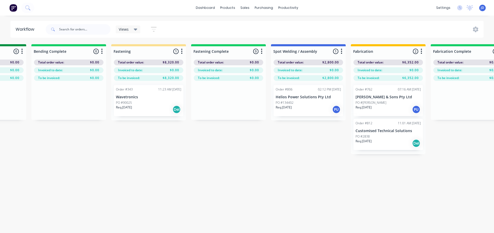
drag, startPoint x: 212, startPoint y: 156, endPoint x: 267, endPoint y: 139, distance: 57.6
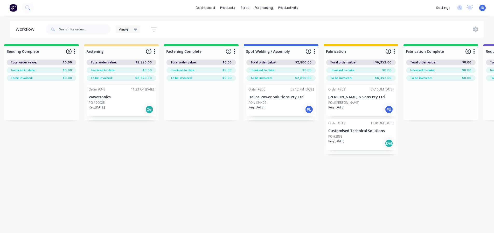
click at [97, 30] on input "text" at bounding box center [84, 29] width 51 height 10
type input "gree"
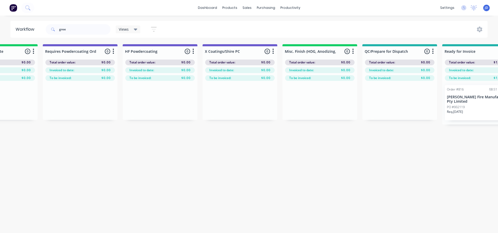
scroll to position [0, 1906]
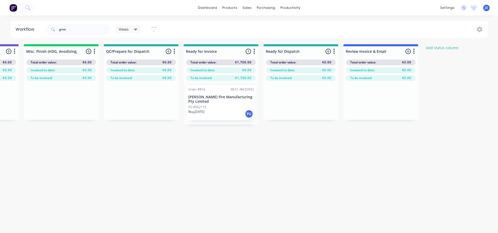
drag, startPoint x: 132, startPoint y: 172, endPoint x: 192, endPoint y: 168, distance: 60.1
drag, startPoint x: 31, startPoint y: 23, endPoint x: 0, endPoint y: 17, distance: 31.8
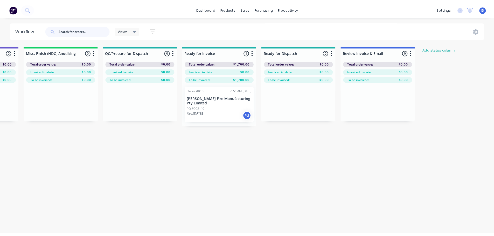
scroll to position [0, 0]
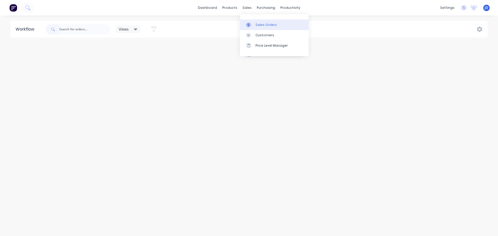
click at [256, 27] on div "Sales Orders" at bounding box center [266, 25] width 21 height 5
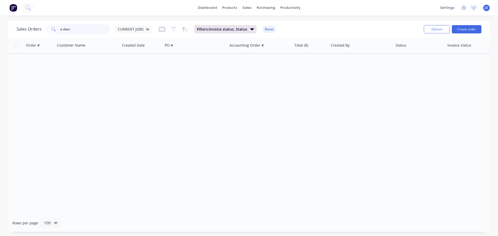
drag, startPoint x: 90, startPoint y: 28, endPoint x: 95, endPoint y: 29, distance: 5.0
click at [90, 28] on input "a class" at bounding box center [85, 29] width 51 height 10
type input "a"
type input "[PERSON_NAME]"
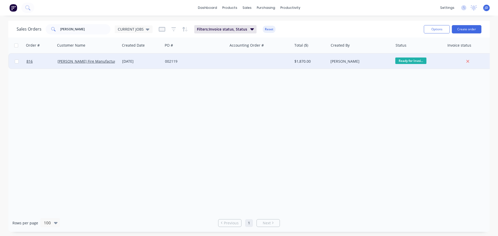
click at [222, 58] on div "002119" at bounding box center [195, 62] width 65 height 16
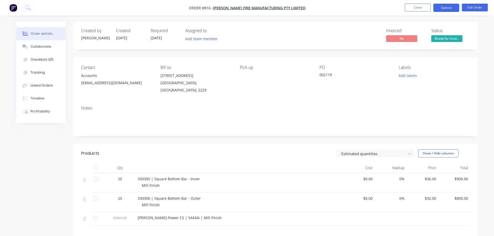
click at [448, 9] on button "Options" at bounding box center [447, 8] width 26 height 8
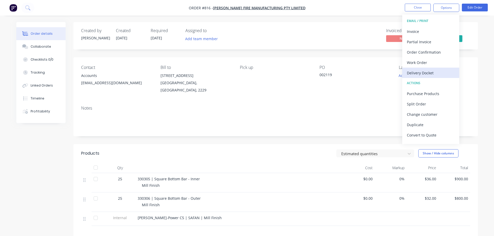
click at [443, 75] on div "Delivery Docket" at bounding box center [431, 73] width 48 height 8
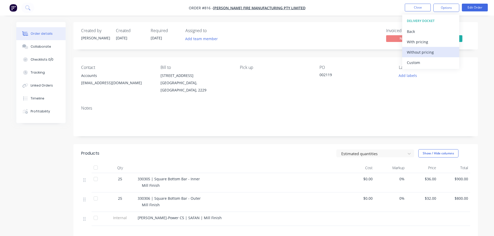
click at [434, 51] on div "Without pricing" at bounding box center [431, 53] width 48 height 8
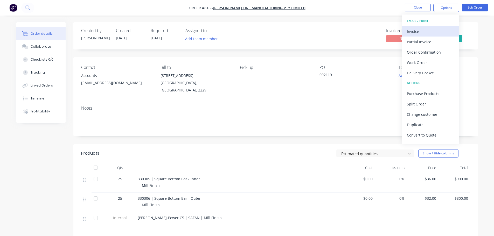
click at [431, 31] on div "Invoice" at bounding box center [431, 32] width 48 height 8
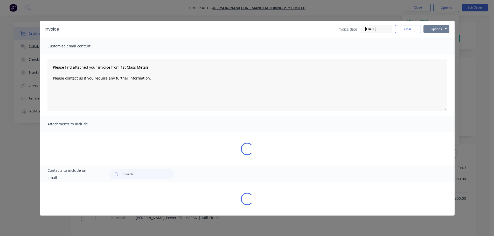
click at [447, 31] on button "Options" at bounding box center [437, 29] width 26 height 8
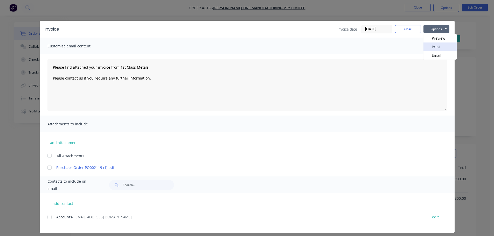
click at [439, 49] on button "Print" at bounding box center [440, 47] width 33 height 9
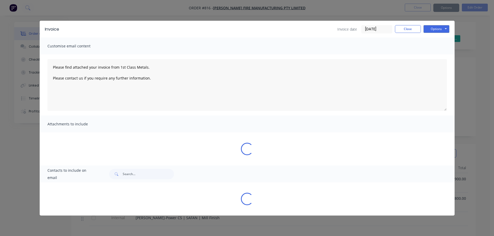
type textarea "Please find attached your invoice from 1st Class Metals. Please contact us if y…"
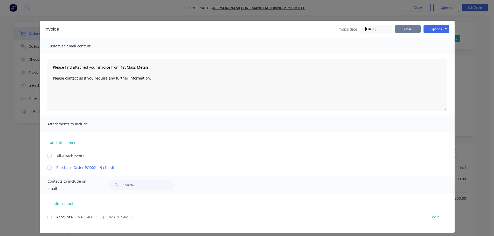
click at [404, 28] on button "Close" at bounding box center [408, 29] width 26 height 8
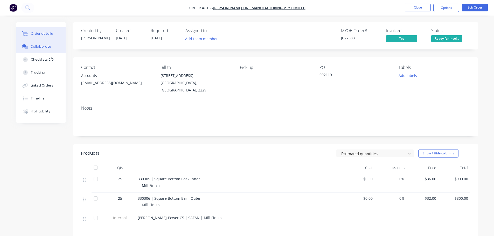
drag, startPoint x: 55, startPoint y: 48, endPoint x: 62, endPoint y: 51, distance: 7.8
click at [54, 48] on button "Collaborate" at bounding box center [40, 46] width 49 height 13
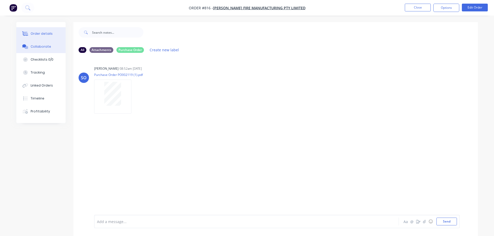
click at [49, 37] on button "Order details" at bounding box center [40, 33] width 49 height 13
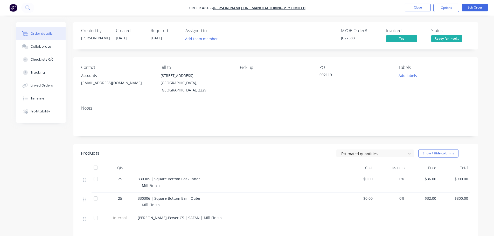
click at [449, 34] on div "Status Ready for Invoi..." at bounding box center [451, 35] width 39 height 15
click at [449, 39] on span "Ready for Invoi..." at bounding box center [447, 38] width 31 height 6
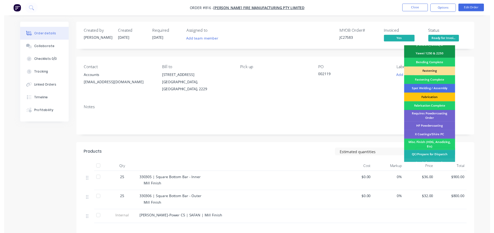
scroll to position [152, 0]
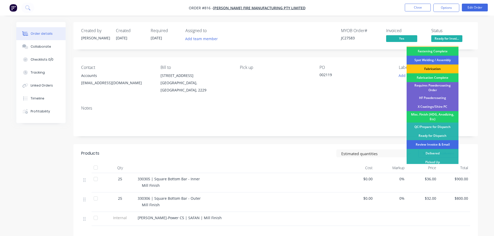
click at [430, 142] on div "Review Invoice & Email" at bounding box center [433, 144] width 52 height 9
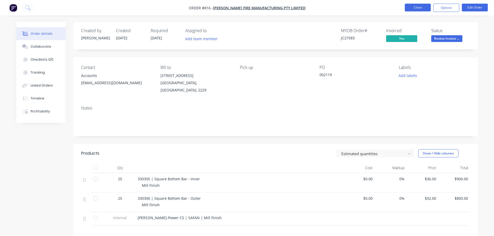
click at [416, 8] on button "Close" at bounding box center [418, 8] width 26 height 8
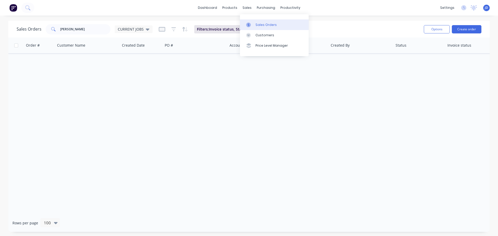
click at [249, 25] on icon at bounding box center [249, 24] width 2 height 3
click at [264, 29] on link "Sales Orders" at bounding box center [274, 24] width 69 height 10
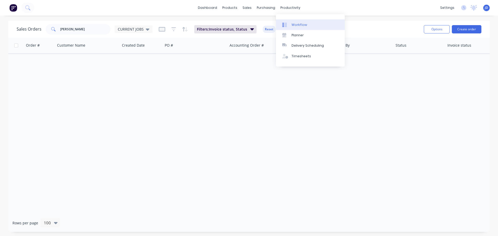
click at [287, 24] on div at bounding box center [286, 25] width 8 height 5
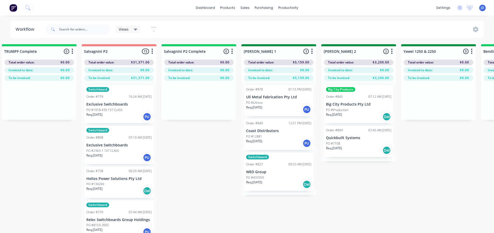
drag, startPoint x: 293, startPoint y: 133, endPoint x: 388, endPoint y: 130, distance: 95.1
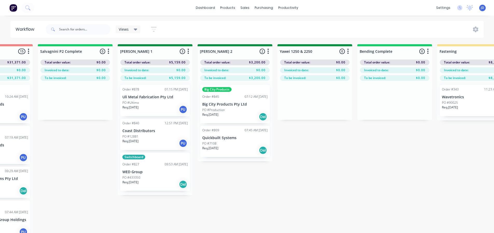
scroll to position [0, 1201]
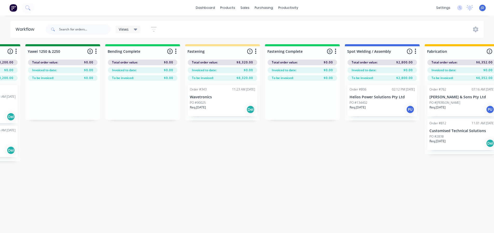
drag, startPoint x: 261, startPoint y: 179, endPoint x: 338, endPoint y: 180, distance: 77.1
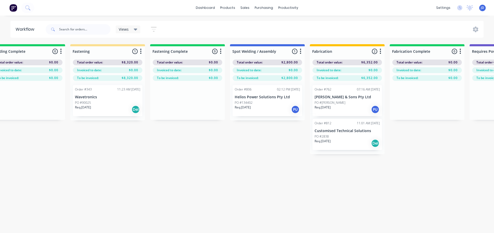
scroll to position [0, 1243]
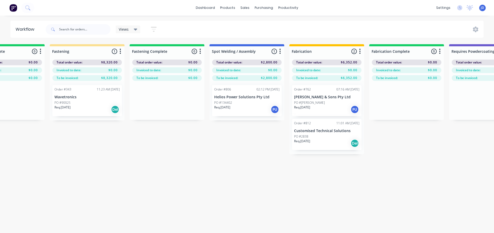
drag, startPoint x: 374, startPoint y: 190, endPoint x: 391, endPoint y: 181, distance: 19.2
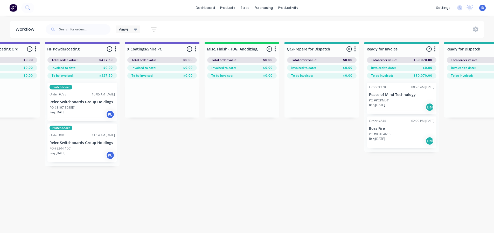
drag, startPoint x: 160, startPoint y: 169, endPoint x: 271, endPoint y: 176, distance: 110.8
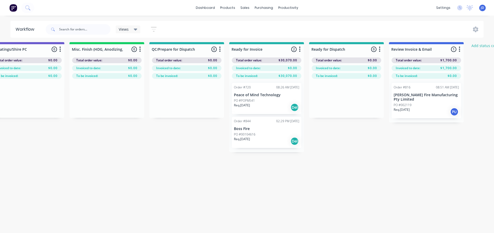
drag, startPoint x: 151, startPoint y: 184, endPoint x: 265, endPoint y: 181, distance: 114.2
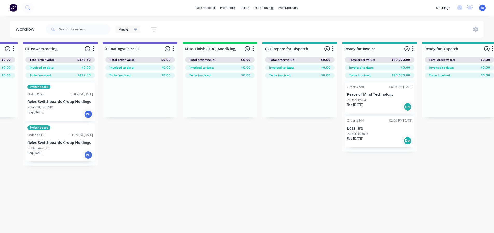
drag, startPoint x: 238, startPoint y: 191, endPoint x: 125, endPoint y: 189, distance: 113.2
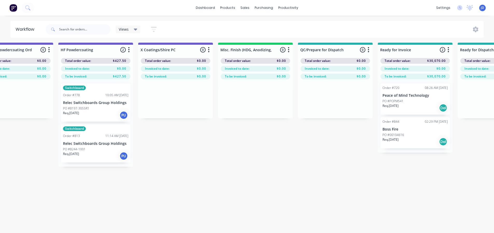
drag, startPoint x: 174, startPoint y: 174, endPoint x: 235, endPoint y: 176, distance: 60.8
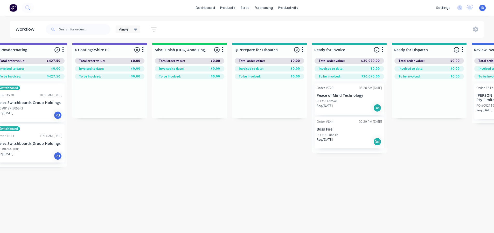
scroll to position [0, 1765]
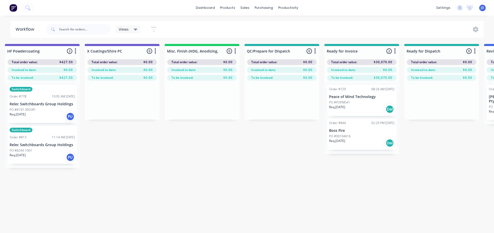
drag, startPoint x: 300, startPoint y: 192, endPoint x: 272, endPoint y: 182, distance: 30.4
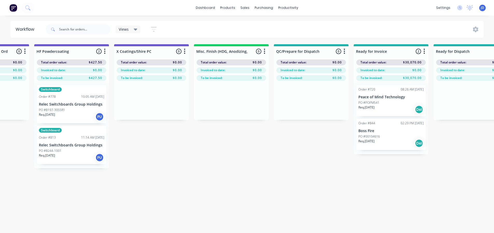
drag, startPoint x: 325, startPoint y: 196, endPoint x: 292, endPoint y: 183, distance: 35.8
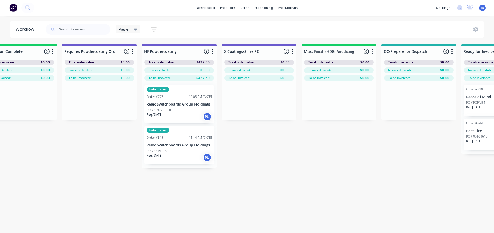
drag, startPoint x: 328, startPoint y: 197, endPoint x: 315, endPoint y: 192, distance: 13.5
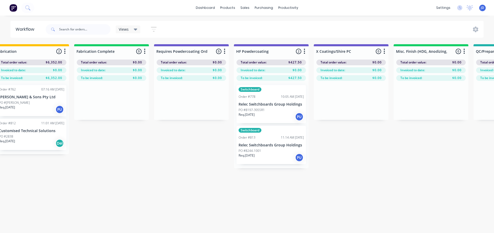
drag, startPoint x: 366, startPoint y: 193, endPoint x: 332, endPoint y: 189, distance: 34.7
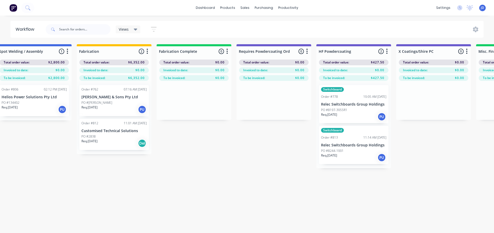
drag, startPoint x: 262, startPoint y: 169, endPoint x: 243, endPoint y: 160, distance: 21.1
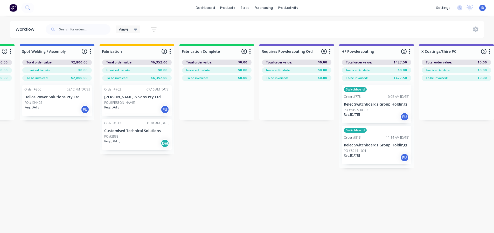
click at [57, 93] on div "Order #806 02:12 PM [DATE] Helios Power Solutions Pty Ltd PO #134402 Req. [DATE…" at bounding box center [57, 100] width 70 height 31
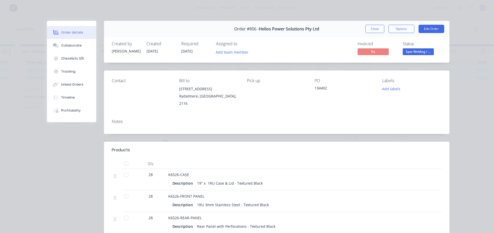
click at [413, 50] on span "Spot Welding / ..." at bounding box center [418, 51] width 31 height 6
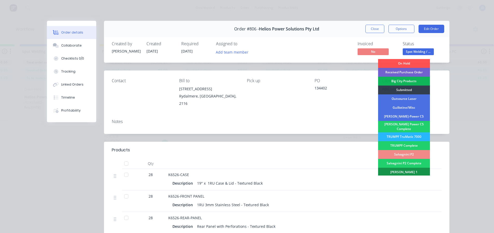
scroll to position [78, 0]
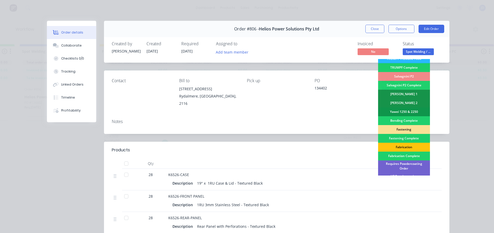
click at [411, 126] on div "Fastening" at bounding box center [404, 129] width 52 height 9
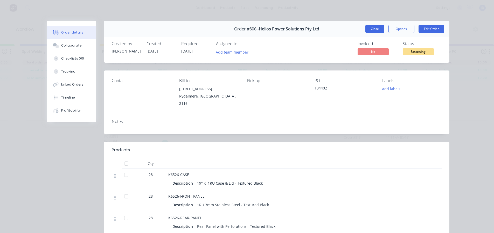
click at [368, 32] on button "Close" at bounding box center [375, 29] width 19 height 8
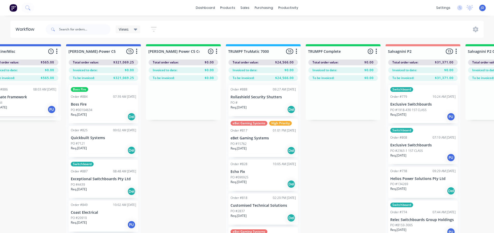
drag, startPoint x: 192, startPoint y: 200, endPoint x: 132, endPoint y: 190, distance: 61.6
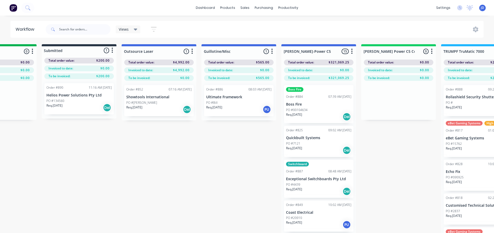
drag, startPoint x: 121, startPoint y: 138, endPoint x: 78, endPoint y: 134, distance: 43.0
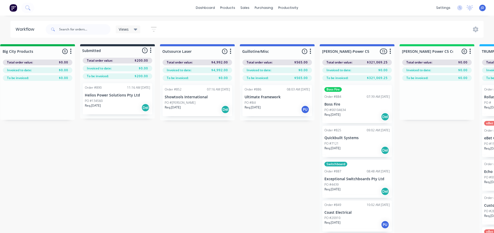
drag, startPoint x: 123, startPoint y: 149, endPoint x: 119, endPoint y: 147, distance: 4.3
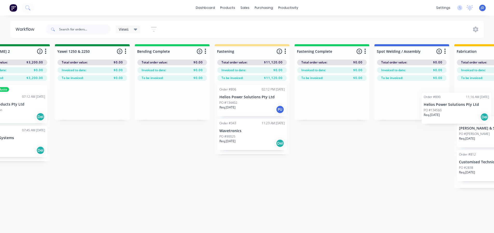
scroll to position [0, 1108]
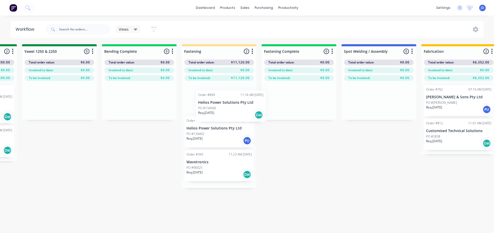
drag, startPoint x: 122, startPoint y: 98, endPoint x: 229, endPoint y: 103, distance: 106.8
click at [229, 103] on div "On Hold 5 Status colour #FF4949 hex #FF4949 Save Cancel Notifications Email SMS…" at bounding box center [73, 147] width 2371 height 207
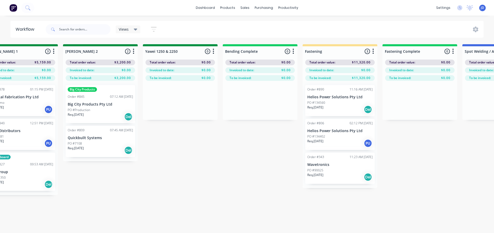
drag, startPoint x: 264, startPoint y: 170, endPoint x: 249, endPoint y: 165, distance: 15.3
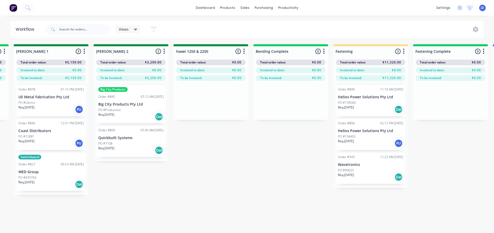
scroll to position [0, 937]
drag, startPoint x: 181, startPoint y: 198, endPoint x: 168, endPoint y: 188, distance: 16.4
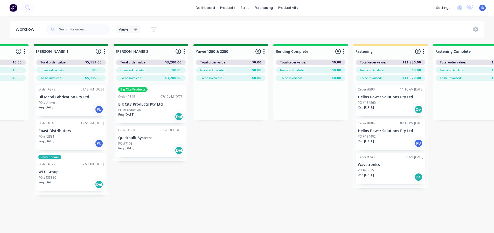
click at [69, 105] on div "Req. [DATE] PU" at bounding box center [70, 109] width 65 height 9
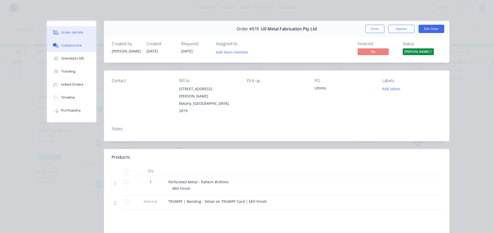
click at [84, 42] on button "Collaborate" at bounding box center [71, 45] width 49 height 13
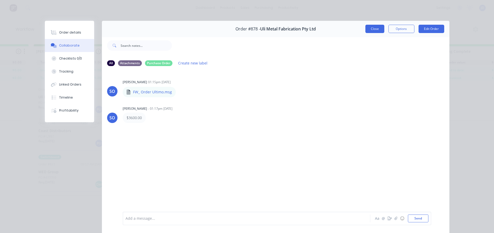
click at [372, 25] on button "Close" at bounding box center [375, 29] width 19 height 8
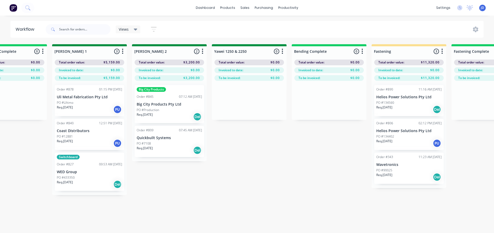
drag, startPoint x: 236, startPoint y: 184, endPoint x: 214, endPoint y: 171, distance: 26.1
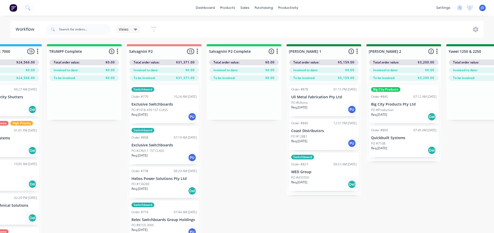
drag, startPoint x: 300, startPoint y: 186, endPoint x: 295, endPoint y: 184, distance: 5.6
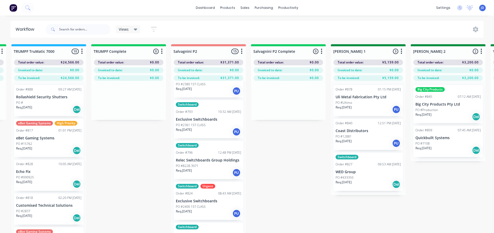
scroll to position [182, 0]
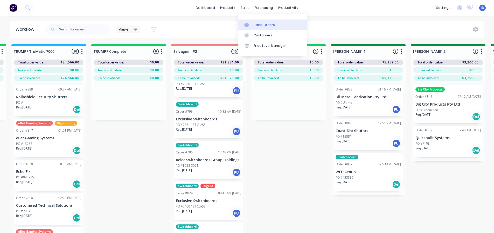
click at [248, 22] on link "Sales Orders" at bounding box center [272, 24] width 69 height 10
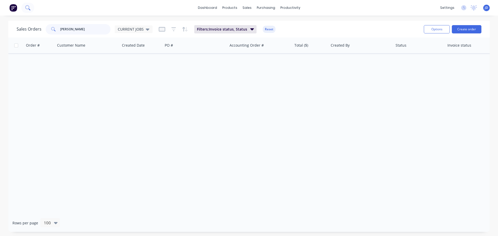
drag, startPoint x: 79, startPoint y: 26, endPoint x: 30, endPoint y: 6, distance: 53.4
click at [47, 23] on div "Sales Orders [PERSON_NAME] CURRENT JOBS Filters: Invoice status, Status Reset" at bounding box center [218, 29] width 403 height 13
type input "pomt"
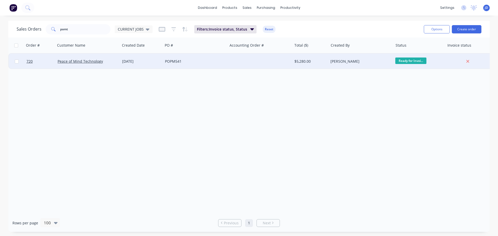
click at [102, 63] on div "Peace of Mind Technology" at bounding box center [87, 61] width 58 height 5
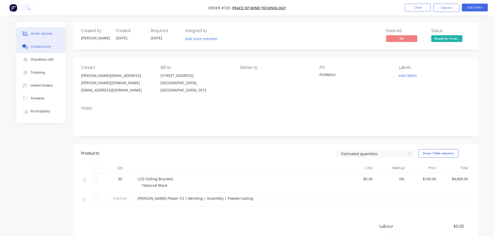
click at [42, 46] on div "Collaborate" at bounding box center [41, 46] width 21 height 5
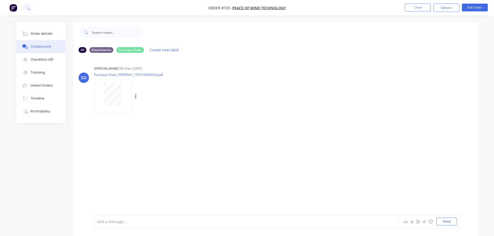
click at [102, 115] on div "Labels Download Delete" at bounding box center [141, 96] width 95 height 39
click at [108, 107] on div at bounding box center [112, 97] width 37 height 34
click at [43, 29] on button "Order details" at bounding box center [40, 33] width 49 height 13
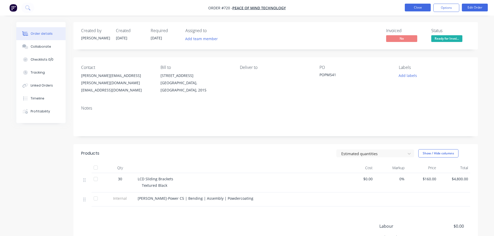
click at [417, 8] on button "Close" at bounding box center [418, 8] width 26 height 8
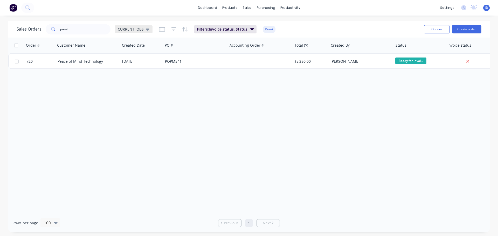
click at [146, 27] on icon at bounding box center [148, 29] width 4 height 6
click at [131, 74] on button "None" at bounding box center [145, 74] width 59 height 6
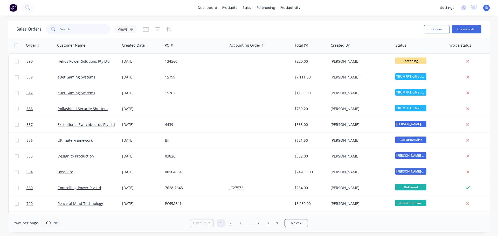
drag, startPoint x: 81, startPoint y: 31, endPoint x: 0, endPoint y: 23, distance: 81.1
click at [0, 24] on div "Sales Orders pomt Views Options Create order Order # Customer Name Created Date…" at bounding box center [249, 127] width 498 height 212
type input "pomt"
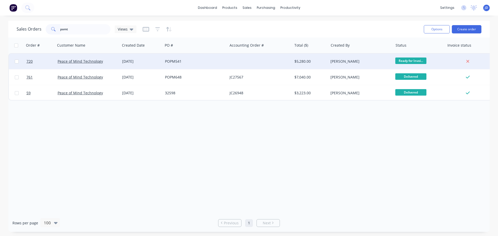
click at [146, 65] on div "[DATE]" at bounding box center [141, 62] width 43 height 16
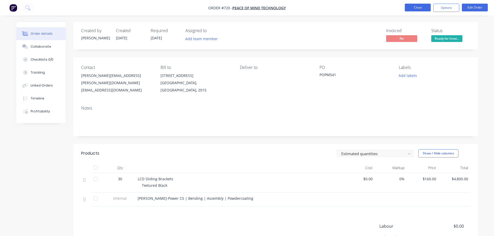
click at [415, 4] on button "Close" at bounding box center [418, 8] width 26 height 8
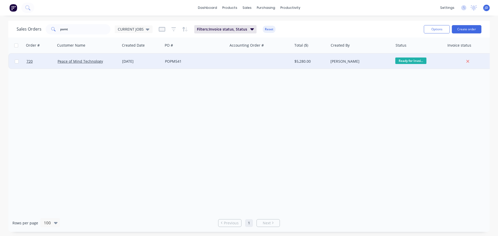
click at [232, 58] on div at bounding box center [260, 62] width 65 height 16
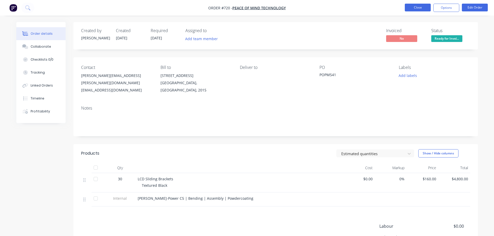
click at [424, 10] on button "Close" at bounding box center [418, 8] width 26 height 8
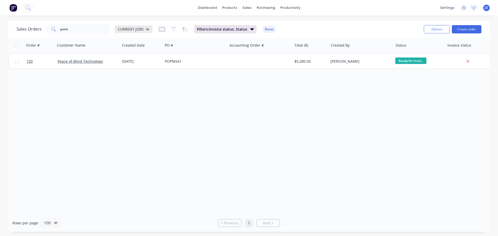
click at [138, 29] on span "CURRENT JOBS" at bounding box center [131, 28] width 26 height 5
click at [132, 75] on button "None" at bounding box center [145, 74] width 59 height 6
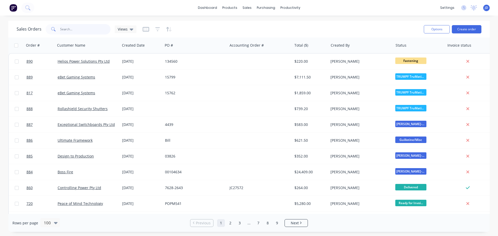
click at [92, 29] on input "pomt" at bounding box center [85, 29] width 51 height 10
type input "pom"
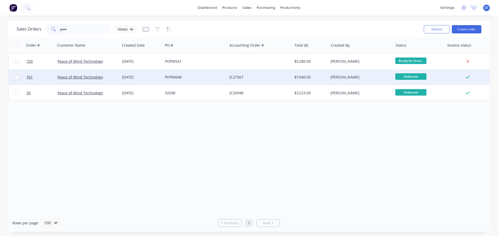
click at [210, 76] on div "POPM648" at bounding box center [194, 77] width 58 height 5
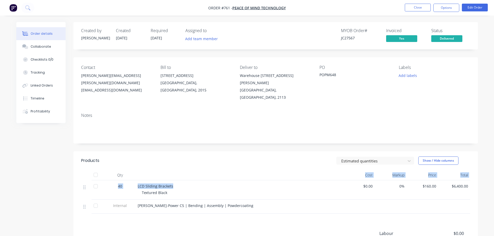
drag, startPoint x: 178, startPoint y: 176, endPoint x: 173, endPoint y: 172, distance: 6.7
click at [142, 170] on div "Qty Cost Markup Price Total 40 LCD Sliding Brackets Textured Black $0.00 0% $16…" at bounding box center [275, 192] width 389 height 44
click at [196, 181] on div "LCD Sliding Brackets Textured Black" at bounding box center [240, 190] width 208 height 19
click at [250, 190] on div "Textured Black" at bounding box center [241, 192] width 199 height 5
drag, startPoint x: 134, startPoint y: 174, endPoint x: 125, endPoint y: 173, distance: 9.0
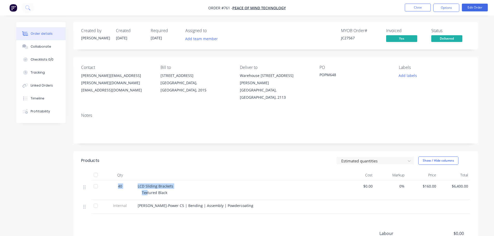
click at [102, 181] on div "40 LCD Sliding Brackets Textured Black $0.00 0% $160.00 $6,400.00" at bounding box center [275, 190] width 389 height 19
click at [213, 184] on div "LCD Sliding Brackets" at bounding box center [239, 186] width 203 height 5
click at [49, 50] on button "Collaborate" at bounding box center [40, 46] width 49 height 13
